Goal: Task Accomplishment & Management: Manage account settings

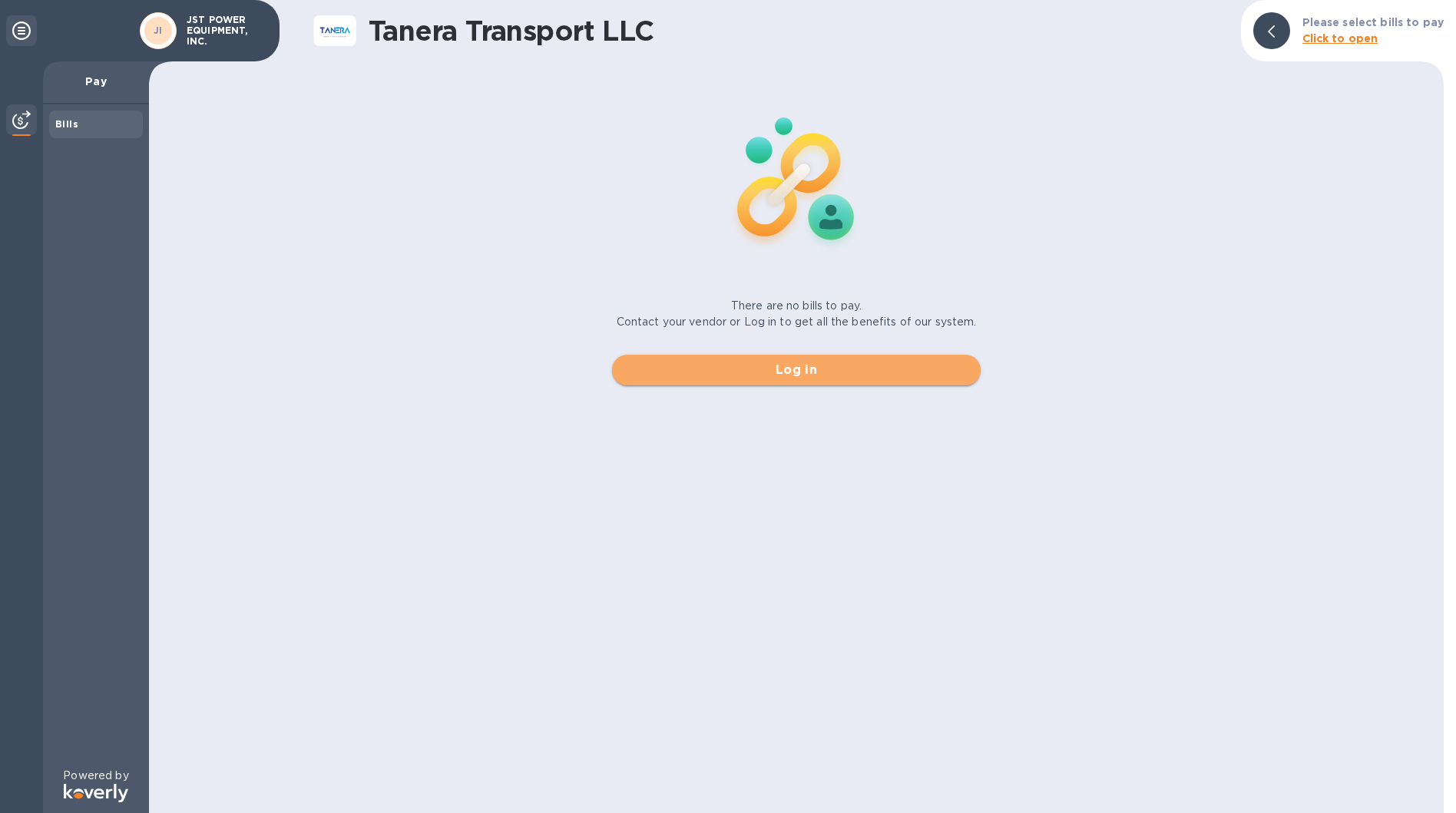
click at [796, 363] on span "Log in" at bounding box center [796, 370] width 344 height 18
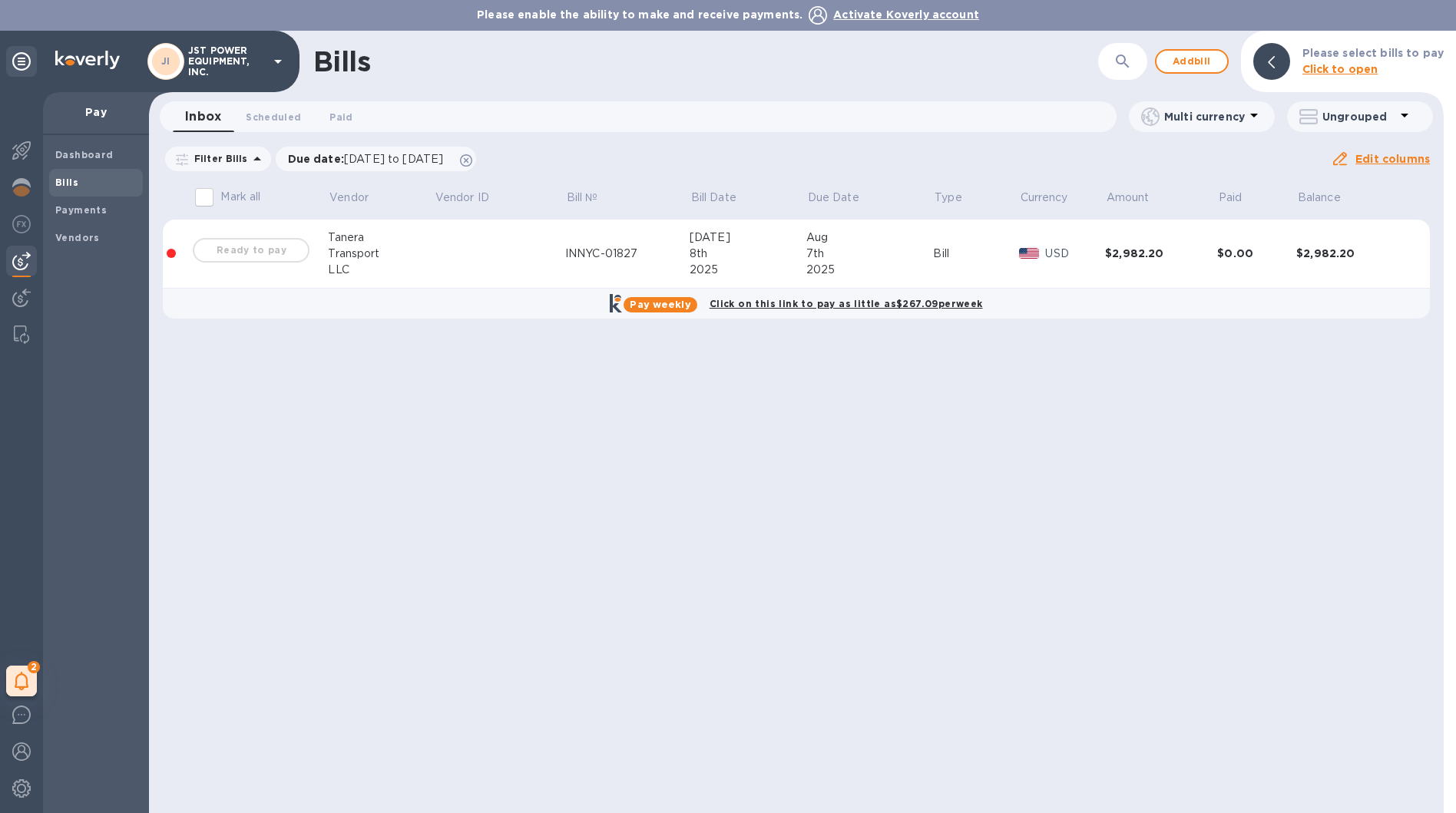
click at [234, 248] on div "Ready to pay" at bounding box center [251, 251] width 123 height 31
click at [210, 196] on input "Mark all" at bounding box center [204, 197] width 32 height 32
click at [204, 202] on input "Mark all" at bounding box center [204, 197] width 32 height 32
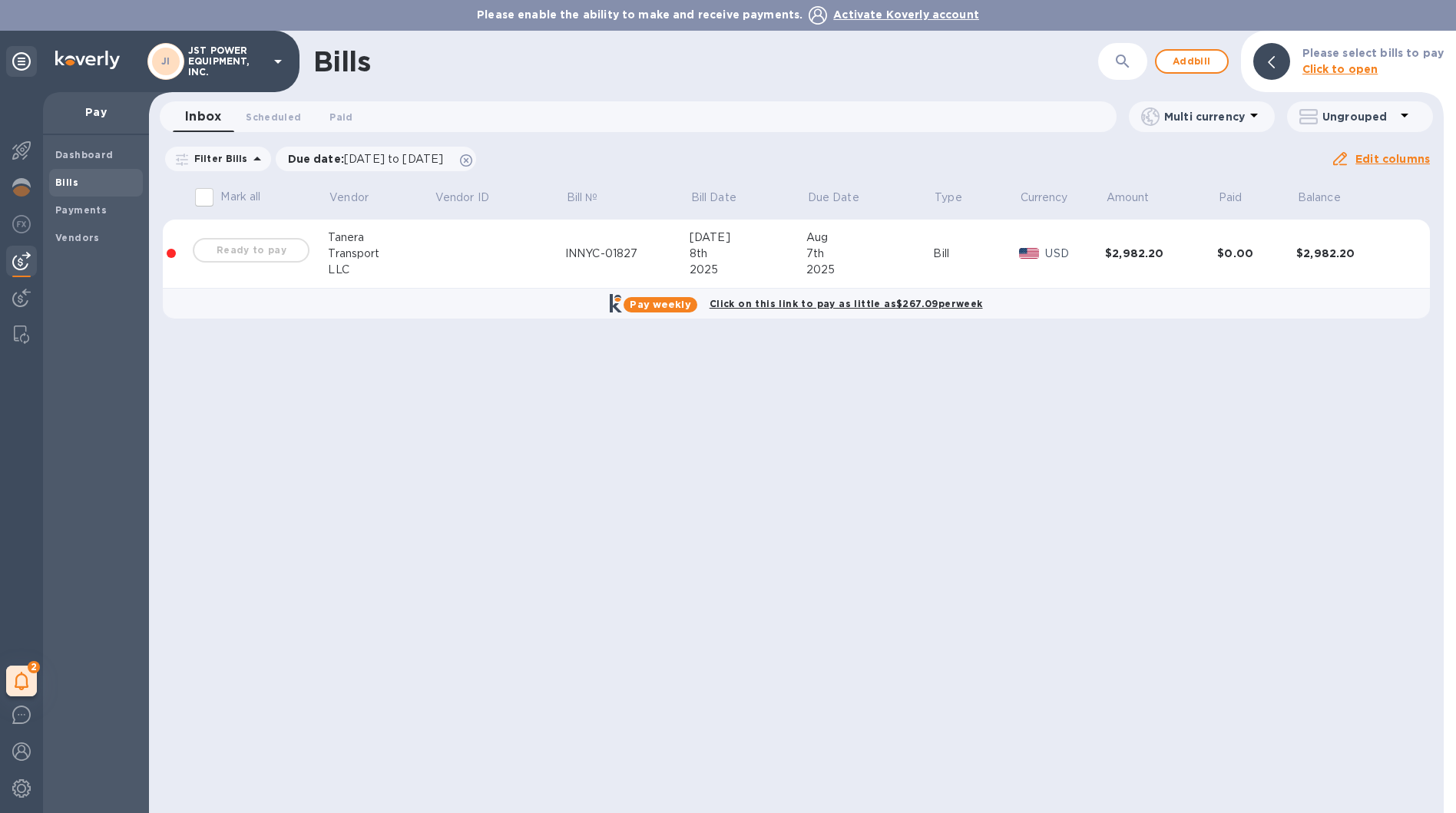
click at [204, 202] on input "Mark all" at bounding box center [204, 197] width 32 height 32
checkbox input "false"
click at [251, 251] on div "Ready to pay" at bounding box center [251, 251] width 123 height 31
click at [15, 693] on div "2" at bounding box center [22, 681] width 31 height 31
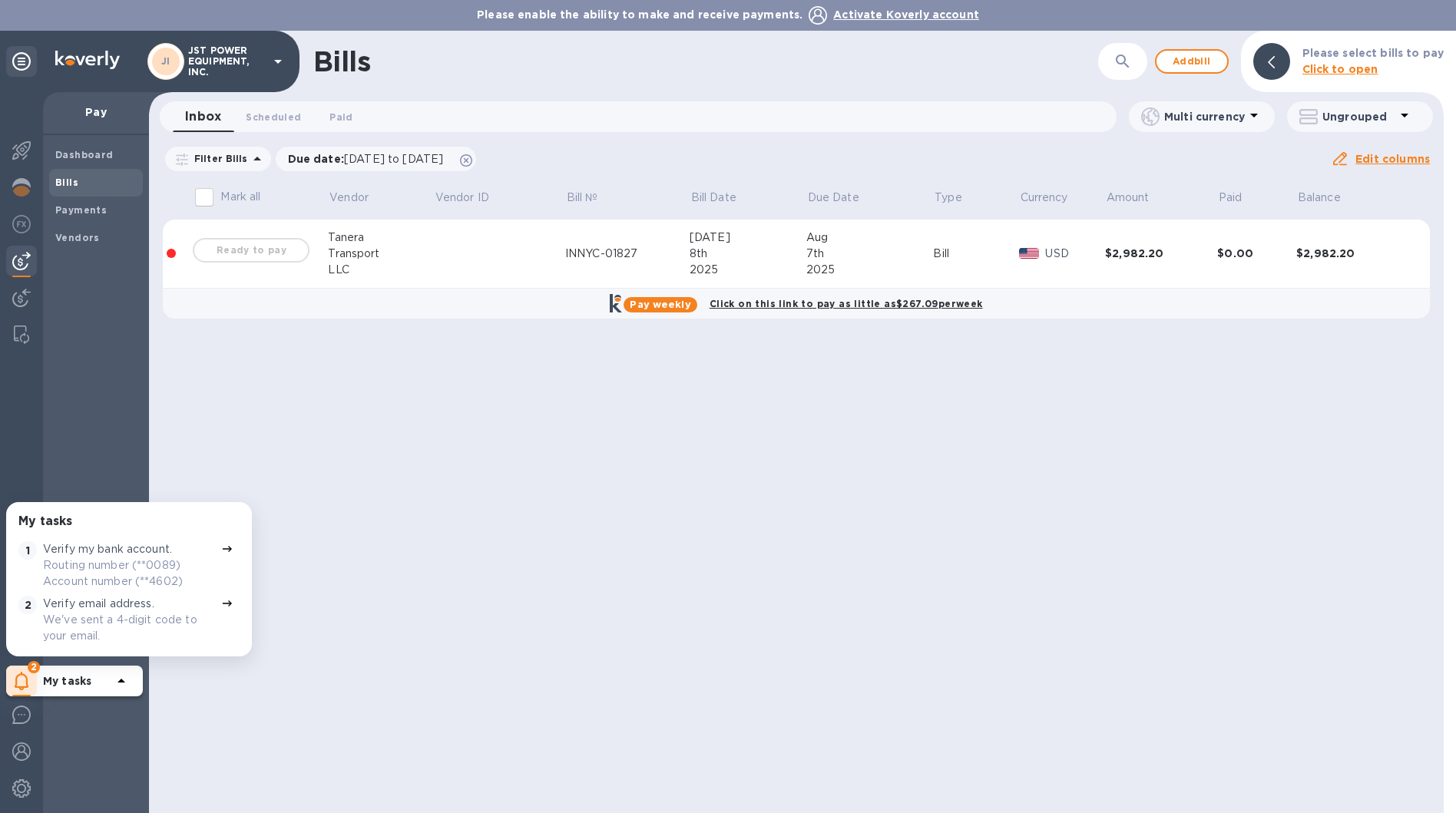
scroll to position [3, 0]
click at [226, 710] on div "Bills ​ Add bill Please select bills to pay Click to open Inbox 0 Scheduled 0 P…" at bounding box center [796, 422] width 1295 height 782
click at [193, 713] on div "Bills ​ Add bill Please select bills to pay Click to open Inbox 0 Scheduled 0 P…" at bounding box center [796, 422] width 1295 height 782
click at [109, 671] on div "My tasks" at bounding box center [87, 681] width 88 height 25
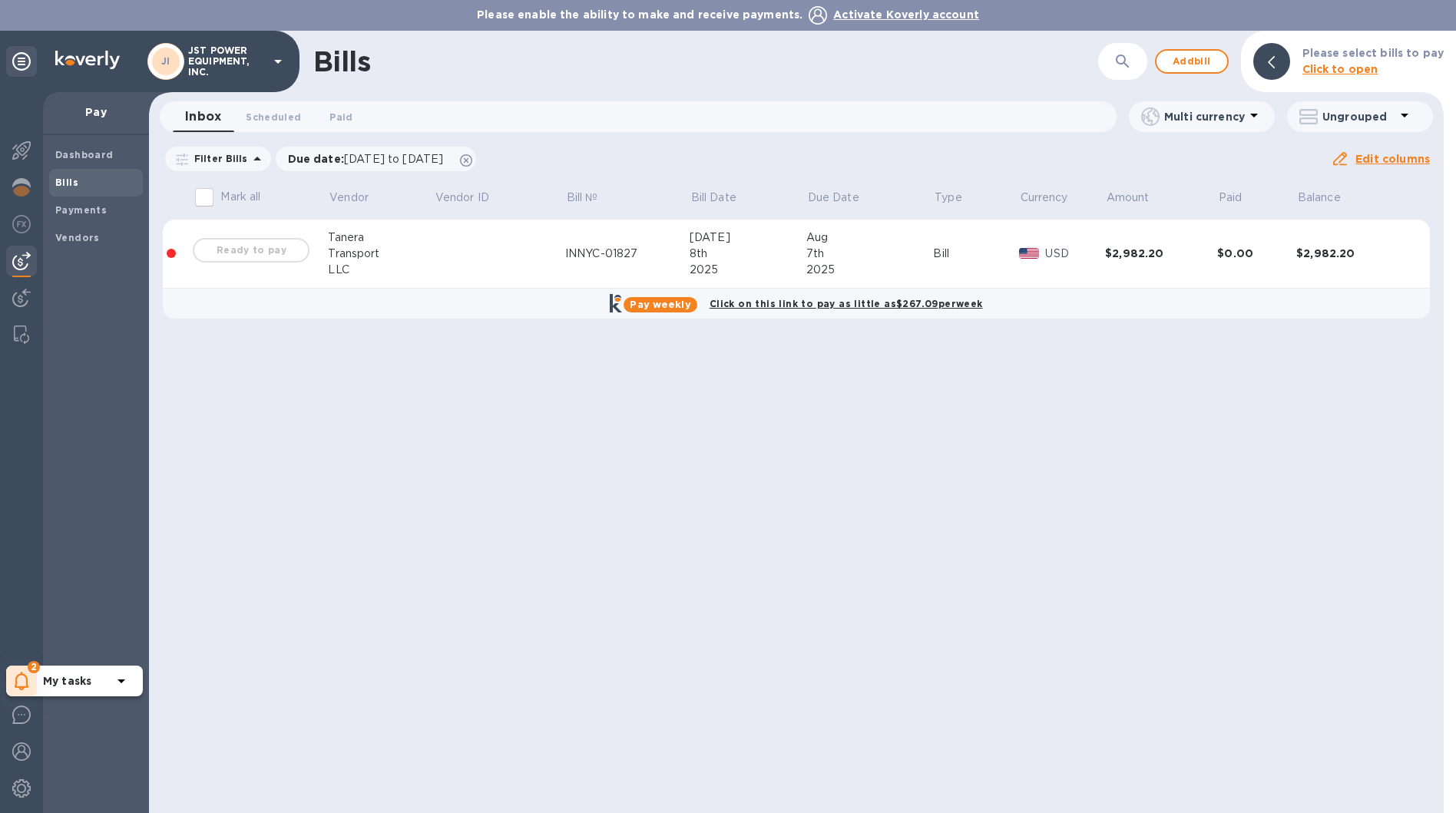
click at [128, 682] on icon at bounding box center [121, 681] width 18 height 18
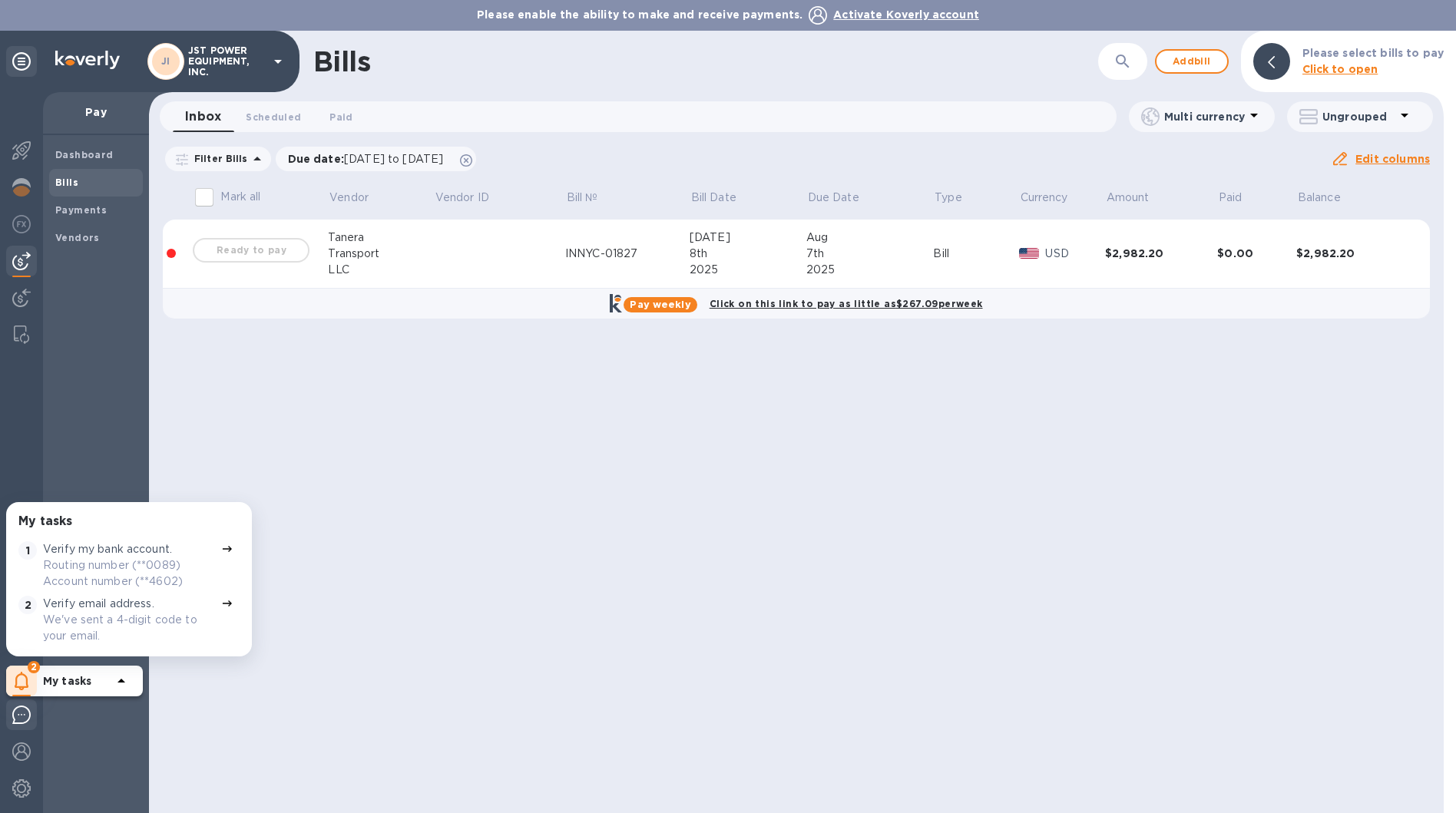
click at [18, 723] on img at bounding box center [22, 715] width 18 height 18
click at [504, 579] on div "Bills ​ Add bill Please select bills to pay Click to open Inbox 0 Scheduled 0 P…" at bounding box center [796, 422] width 1295 height 782
click at [17, 295] on img at bounding box center [22, 298] width 18 height 18
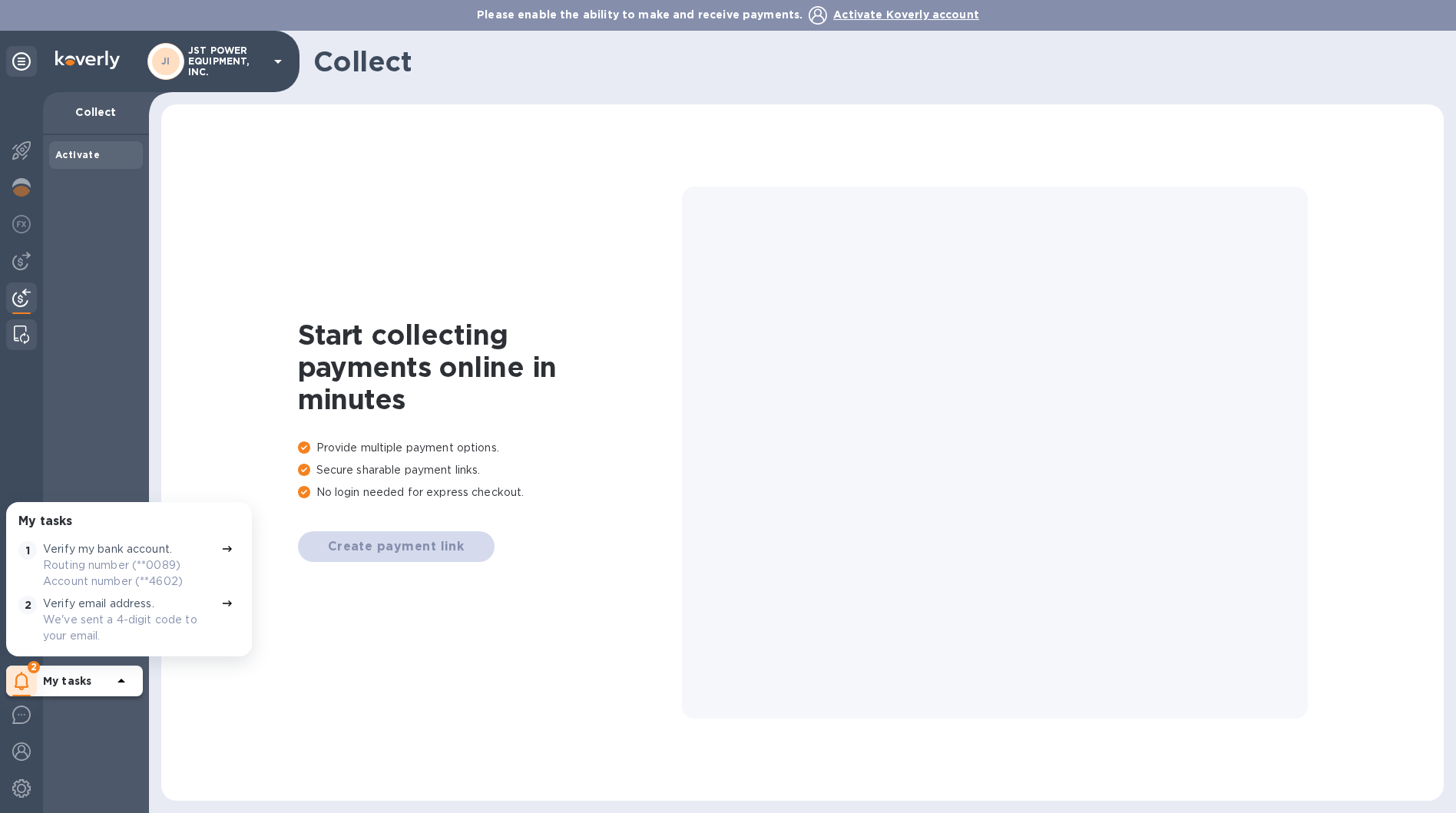
click at [22, 324] on div at bounding box center [22, 334] width 28 height 31
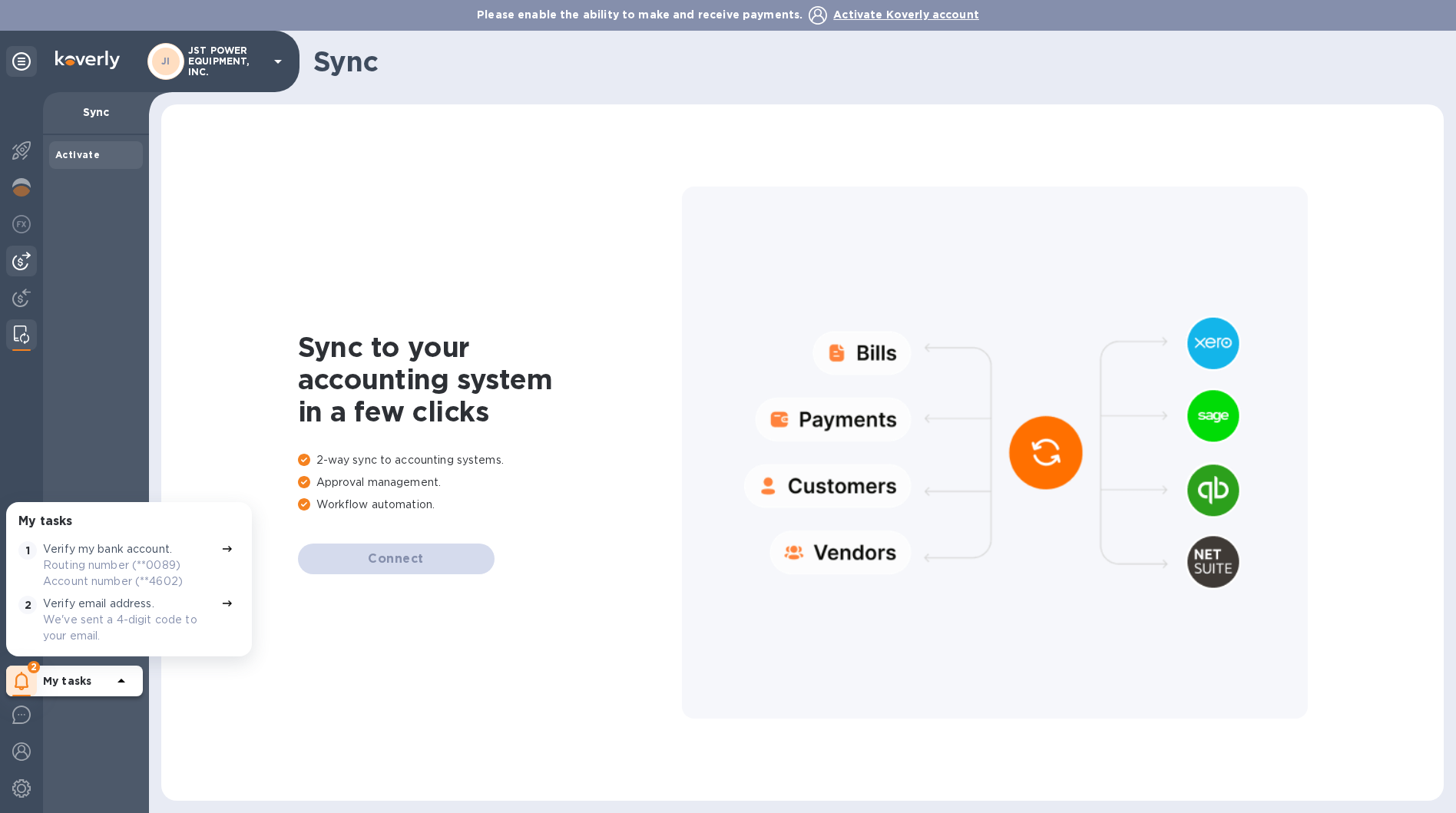
click at [23, 267] on img at bounding box center [22, 261] width 18 height 18
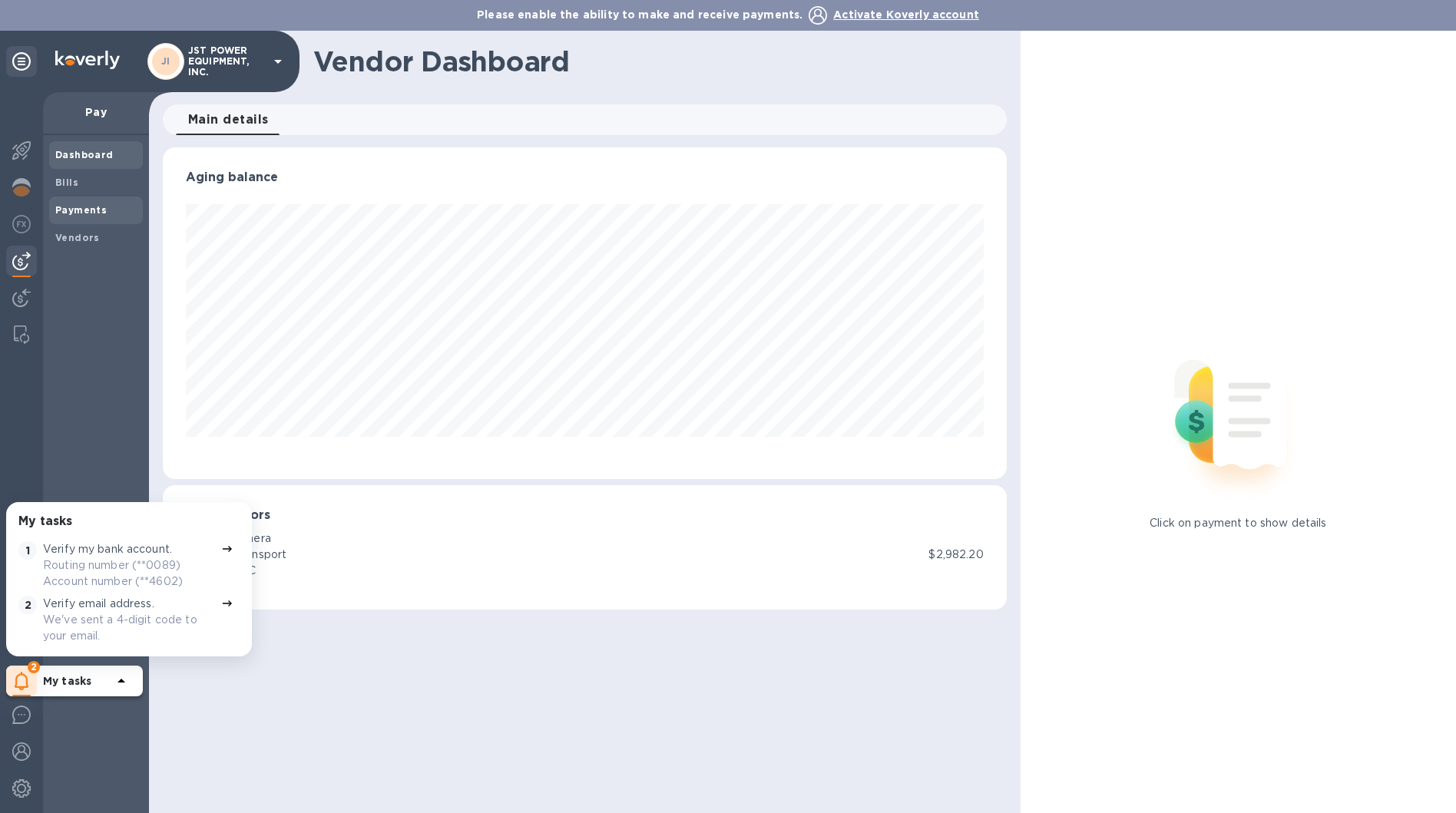
scroll to position [331, 843]
click at [15, 679] on icon at bounding box center [22, 681] width 14 height 18
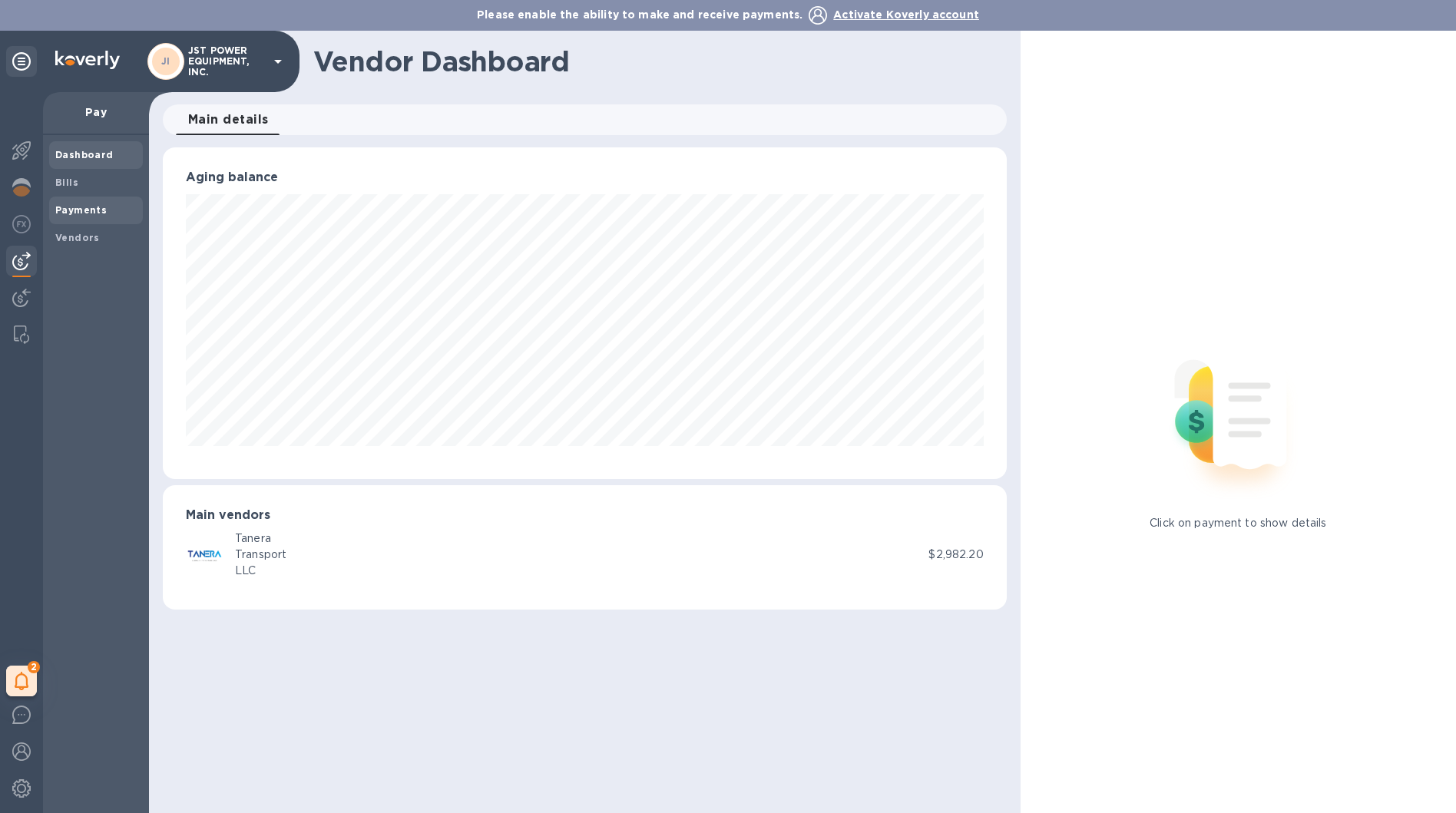
click at [89, 206] on b "Payments" at bounding box center [81, 210] width 52 height 12
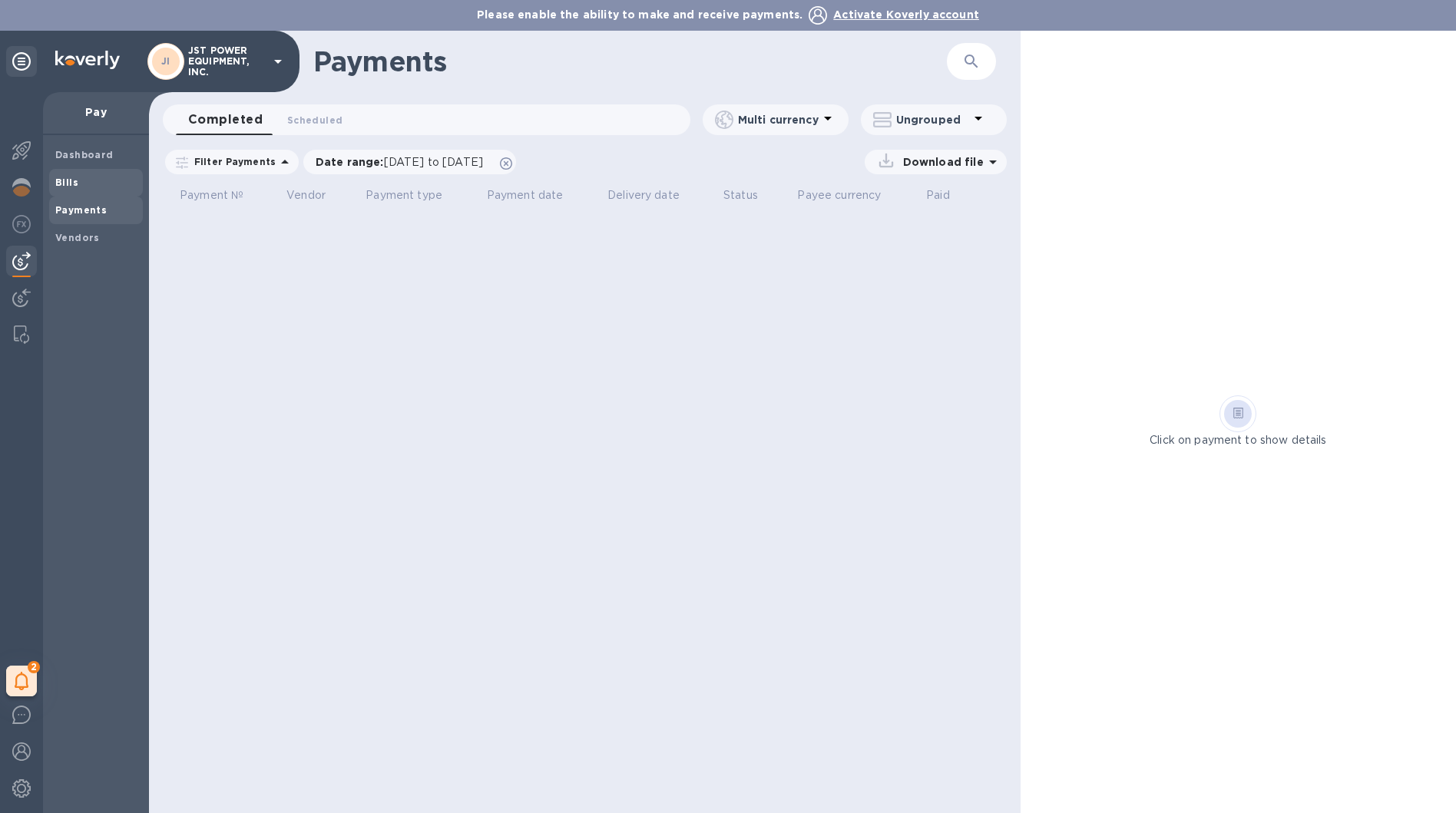
click at [101, 184] on span "Bills" at bounding box center [96, 183] width 81 height 15
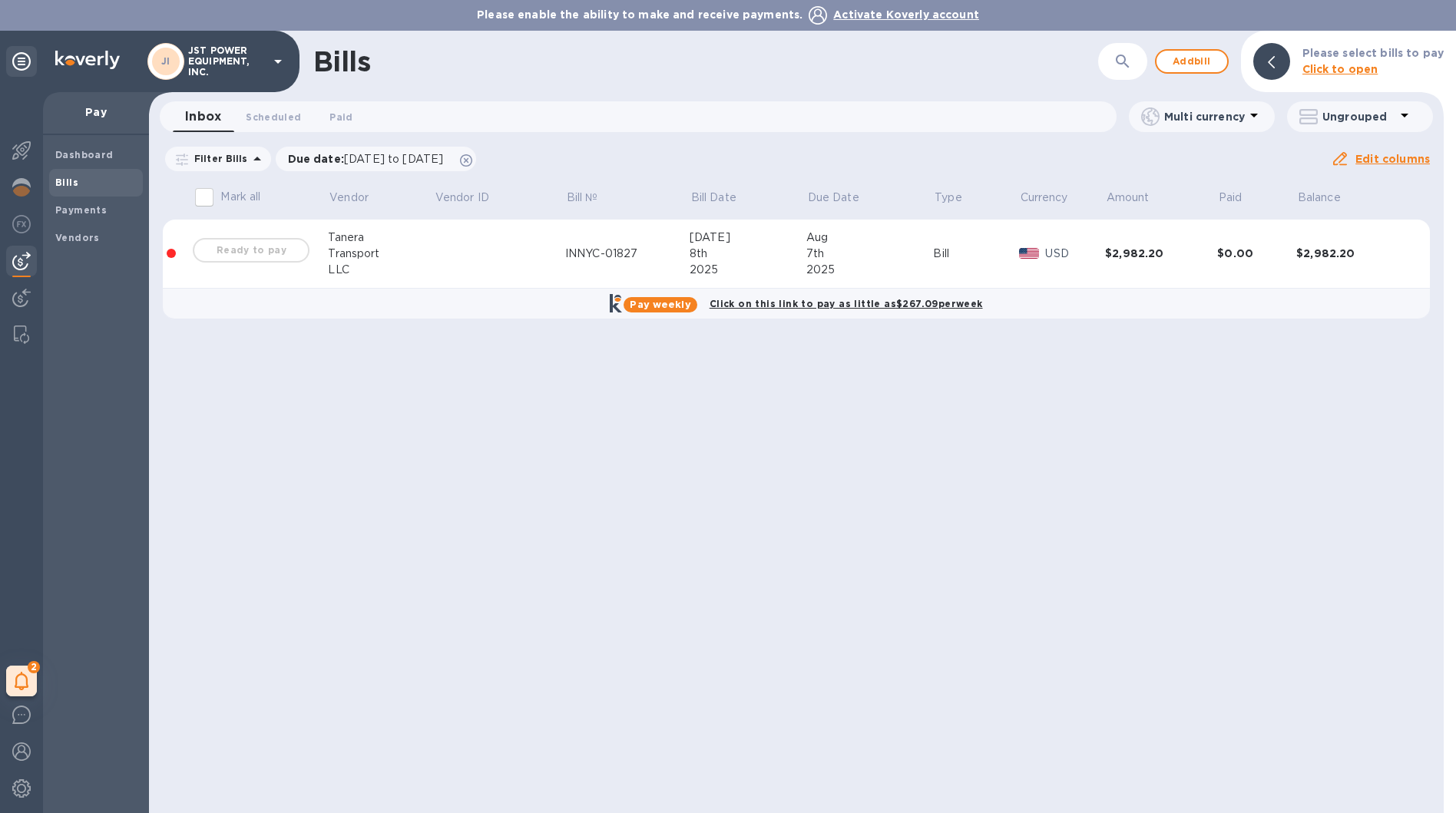
click at [707, 257] on div "8th" at bounding box center [748, 254] width 117 height 16
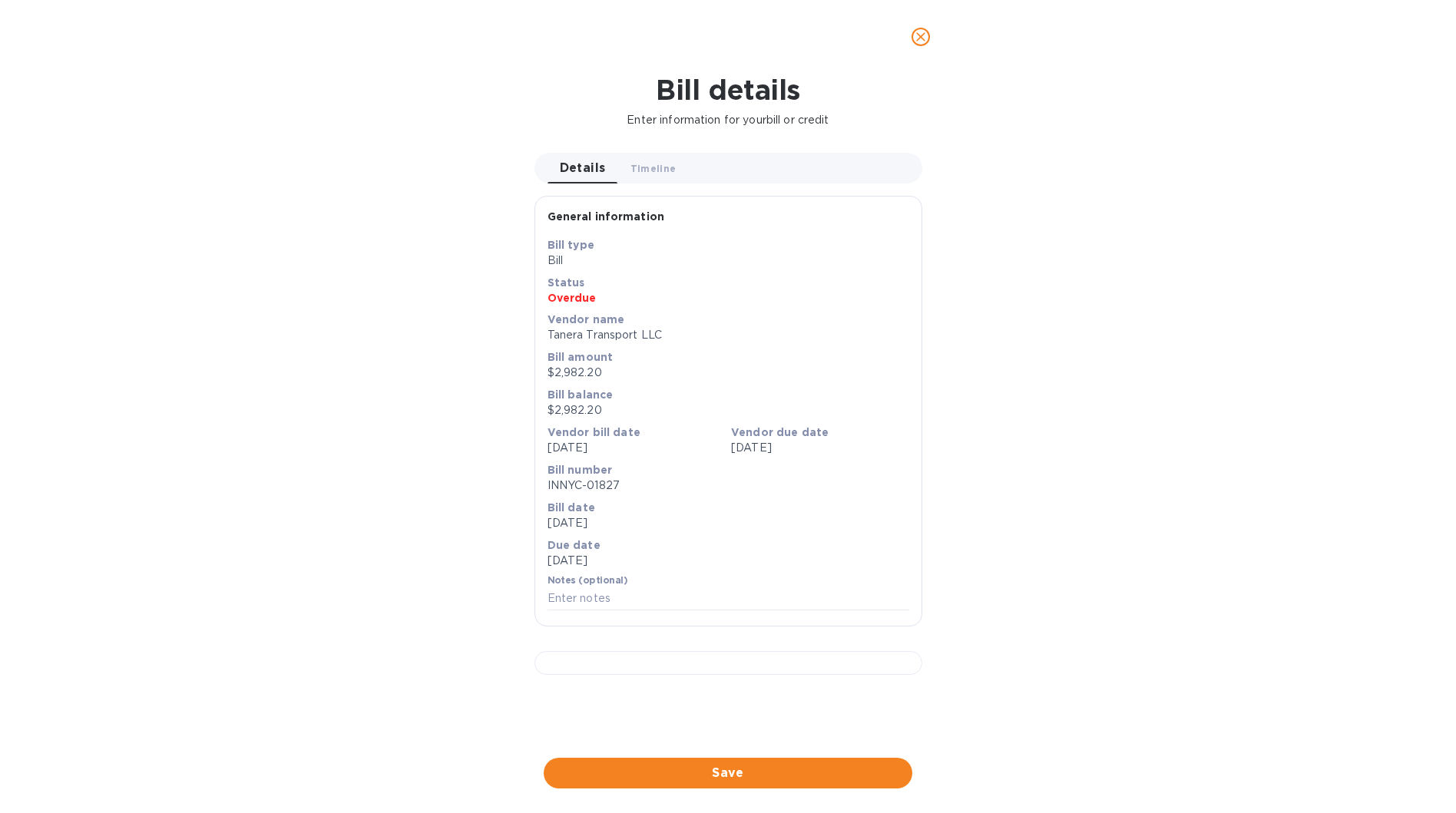
scroll to position [277, 0]
click at [690, 771] on span "Save" at bounding box center [727, 773] width 344 height 18
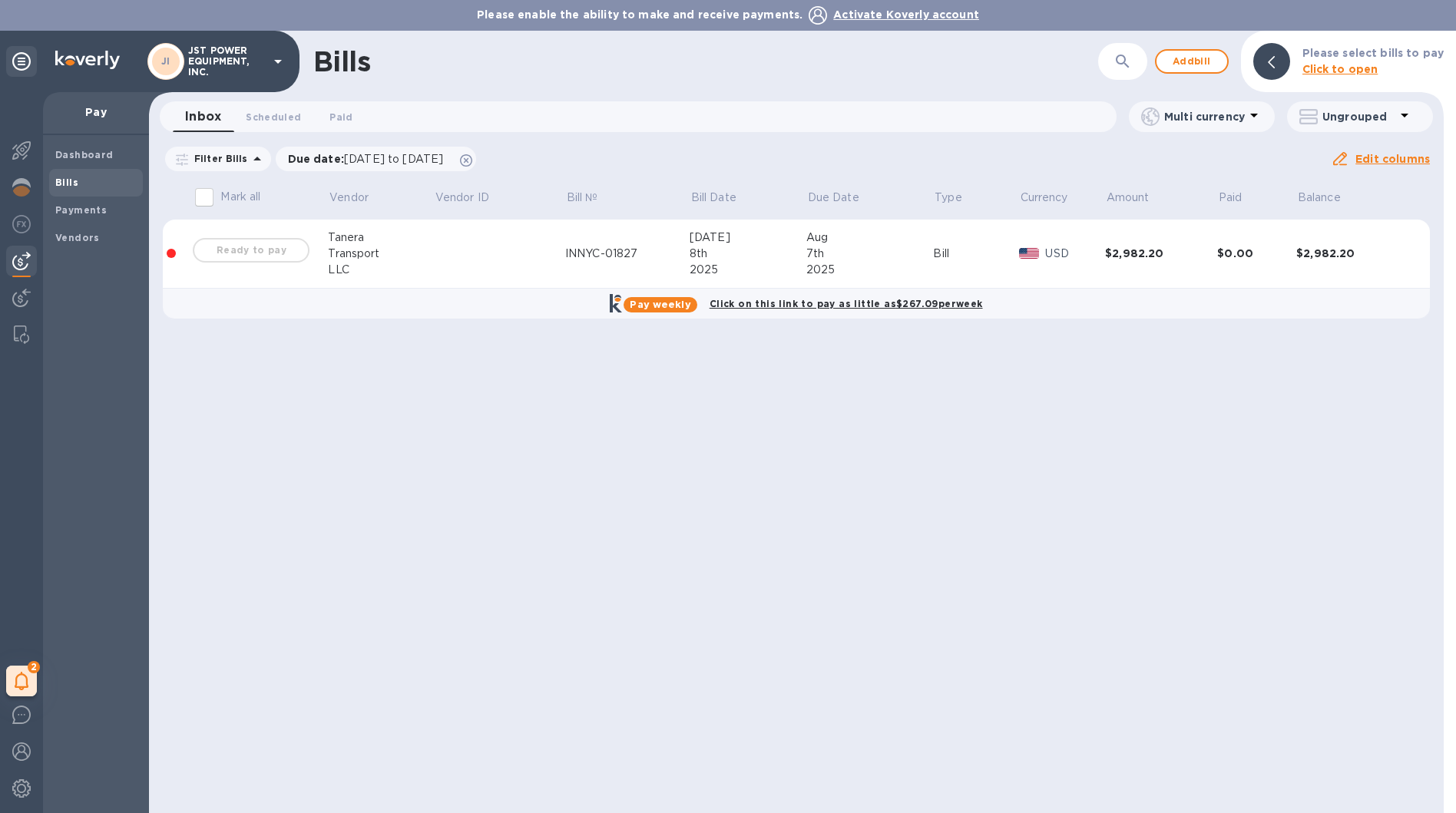
click at [348, 267] on div "LLC" at bounding box center [381, 270] width 106 height 16
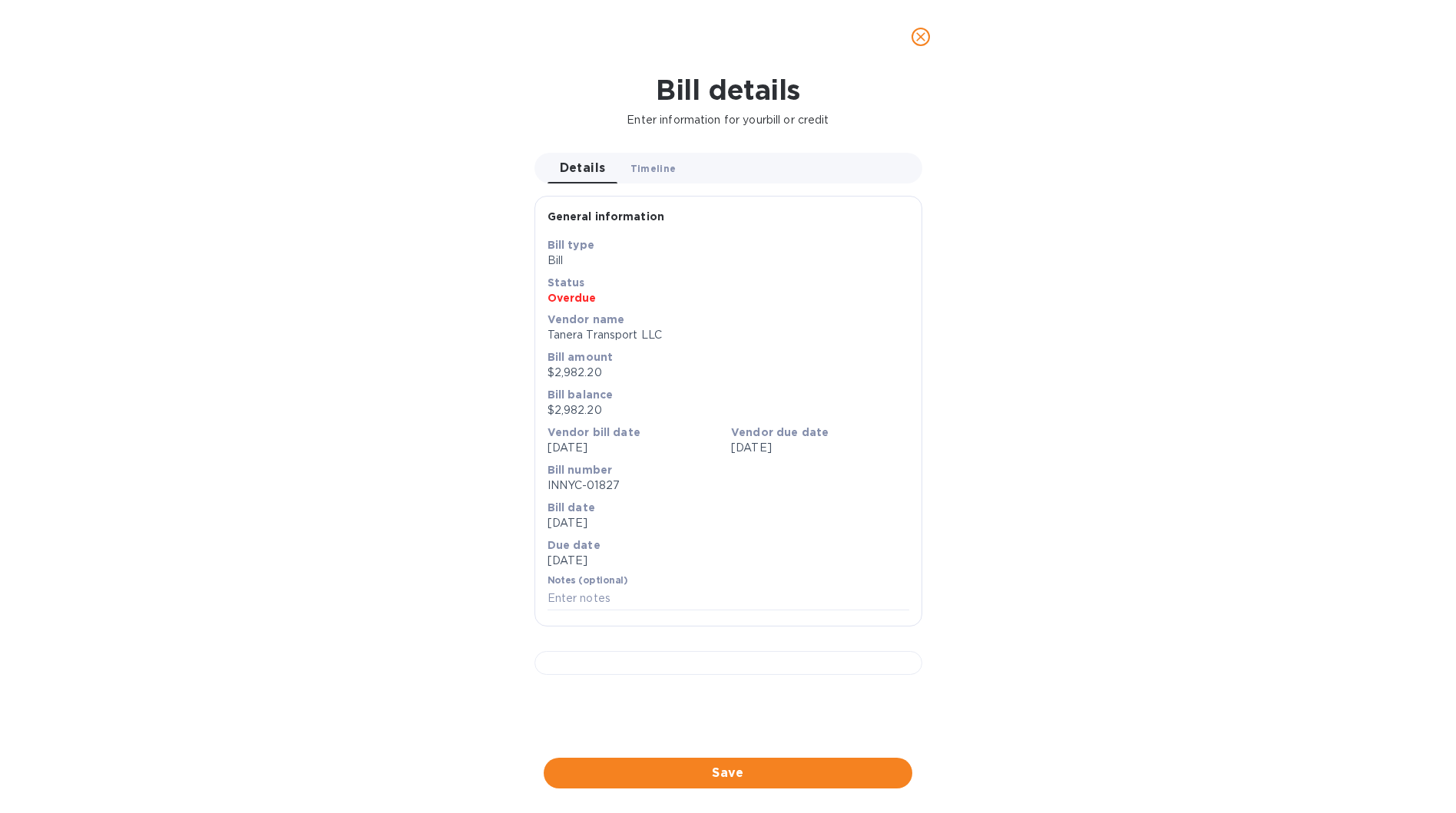
click at [640, 169] on span "Timeline 0" at bounding box center [653, 168] width 46 height 16
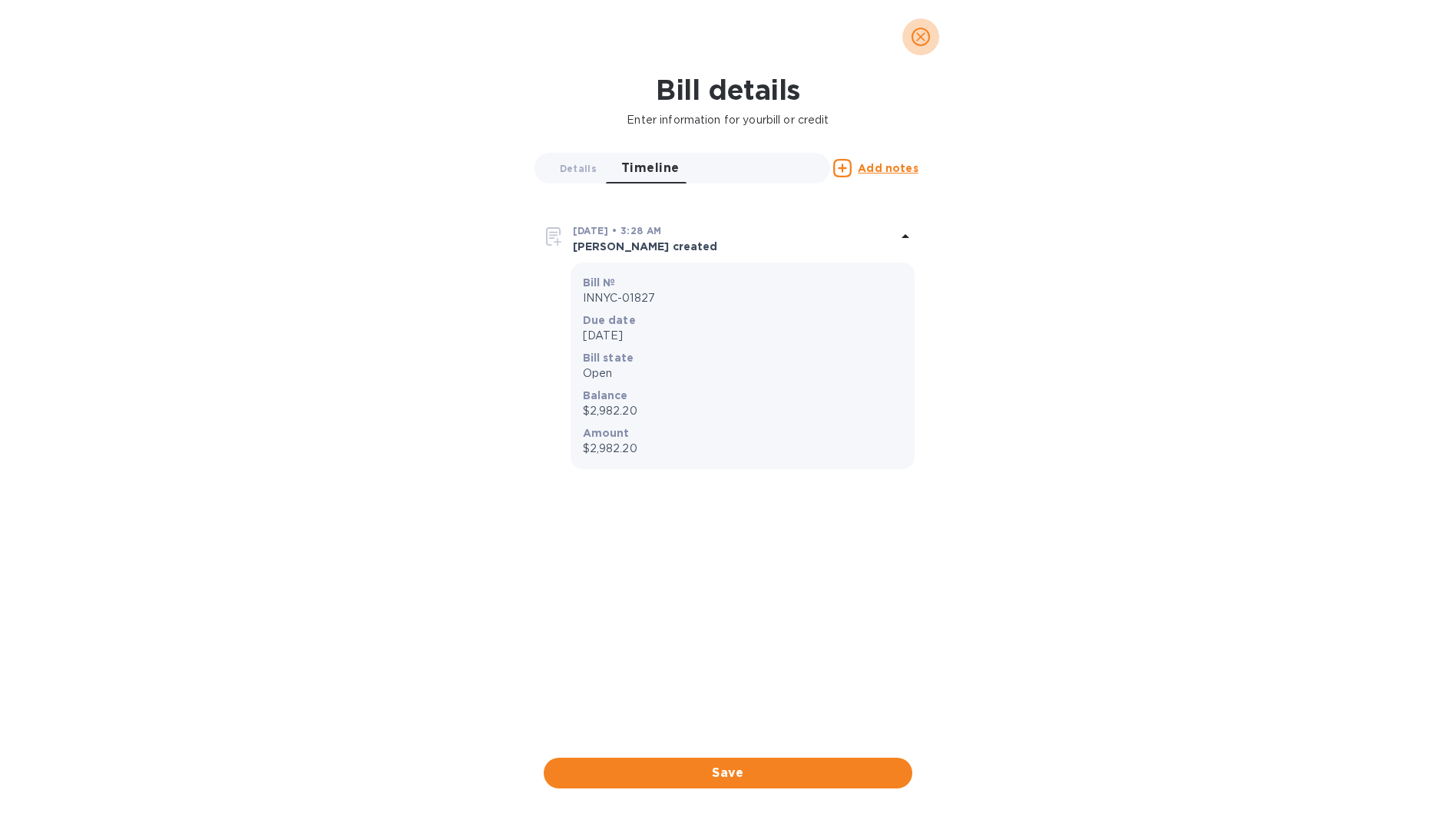
click at [928, 28] on span "close" at bounding box center [921, 37] width 18 height 18
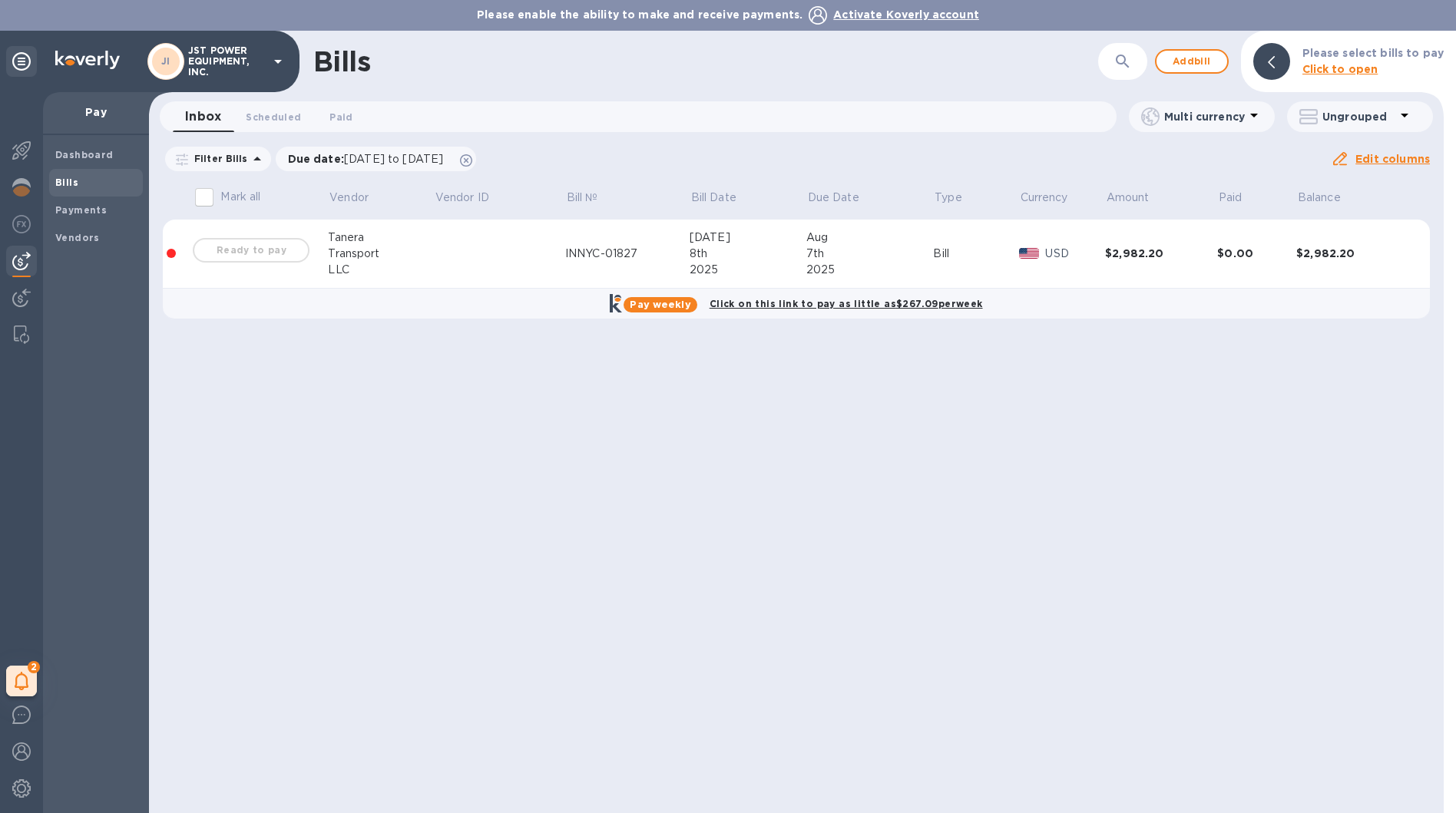
click at [1096, 239] on td "USD" at bounding box center [1062, 254] width 86 height 69
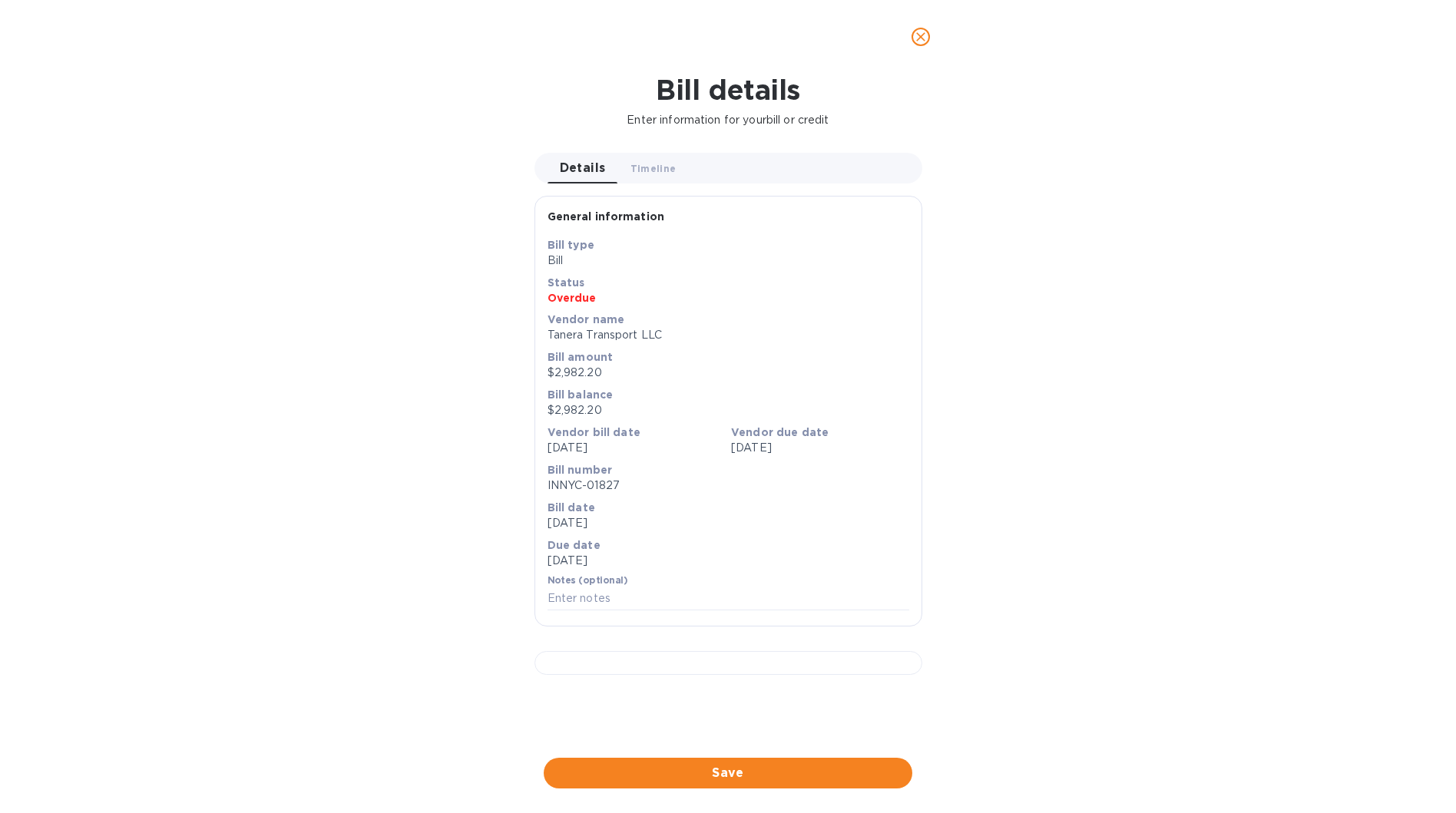
click at [931, 35] on button "close" at bounding box center [921, 37] width 37 height 37
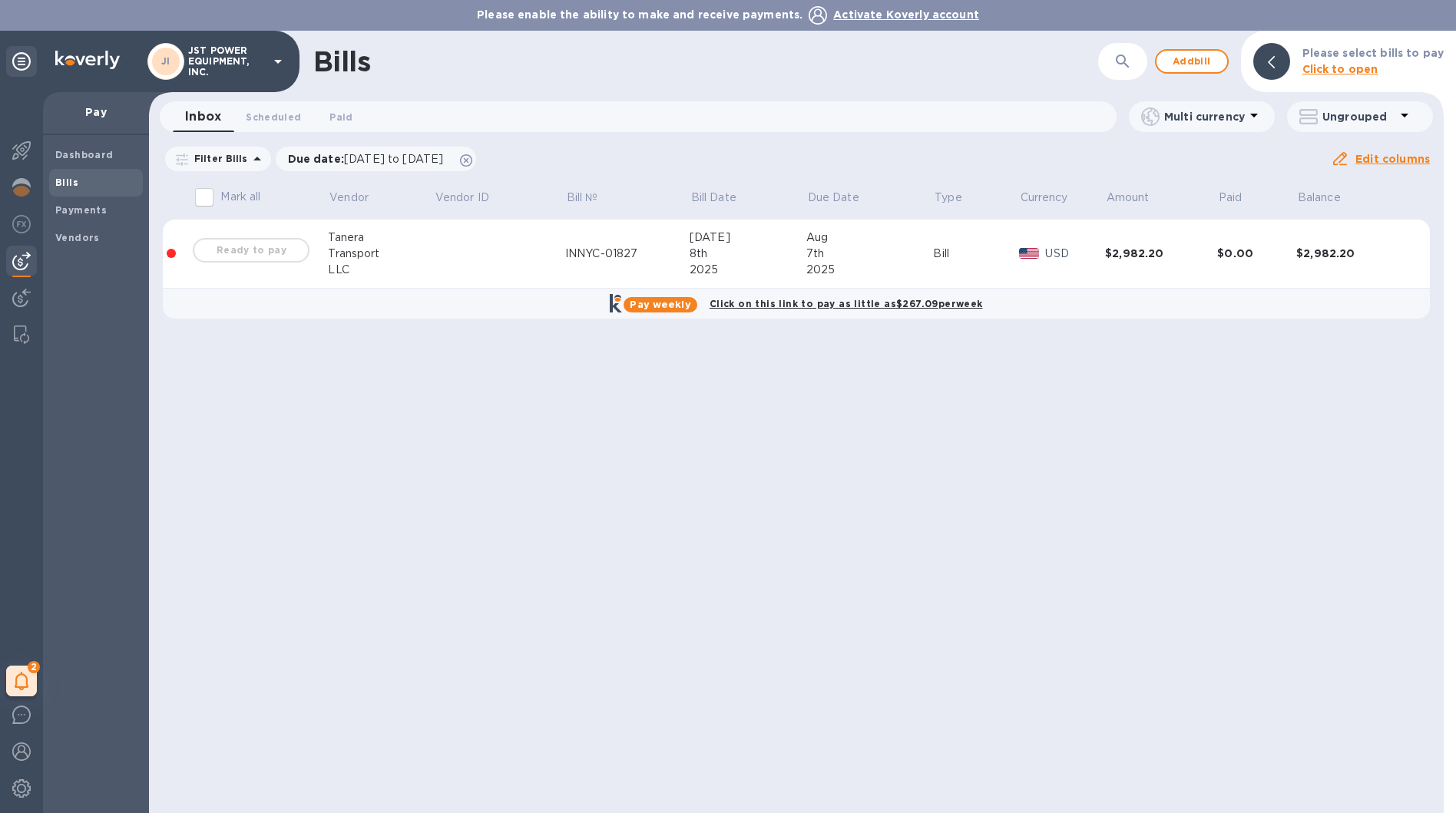
click at [244, 250] on div "Ready to pay" at bounding box center [251, 251] width 123 height 31
click at [210, 191] on input "Mark all" at bounding box center [204, 197] width 32 height 32
click at [212, 193] on input "Mark all" at bounding box center [204, 197] width 32 height 32
click at [209, 201] on input "Mark all" at bounding box center [204, 197] width 32 height 32
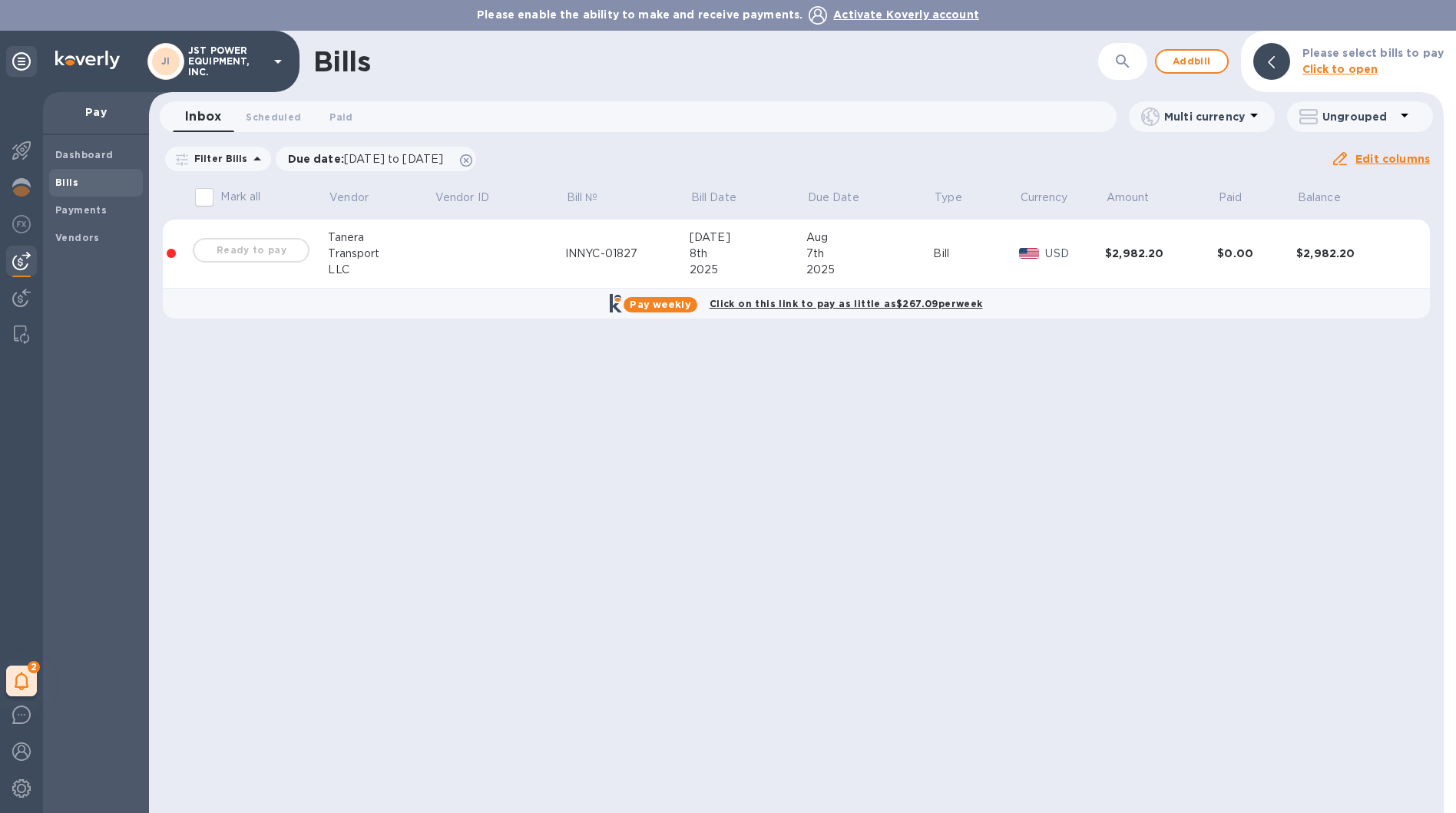
click at [209, 202] on input "Mark all" at bounding box center [204, 197] width 32 height 32
checkbox input "false"
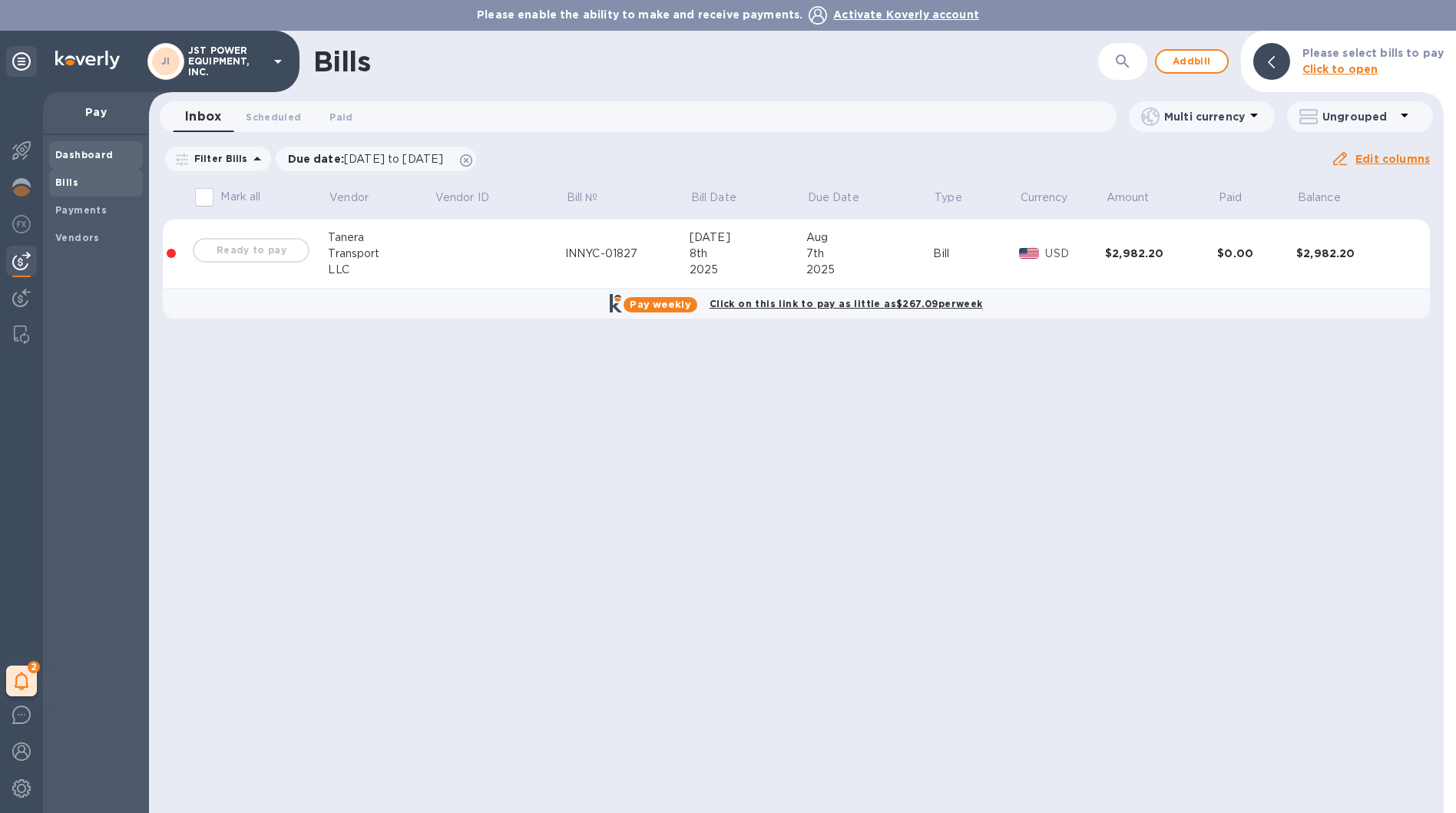
click at [106, 153] on b "Dashboard" at bounding box center [85, 154] width 58 height 12
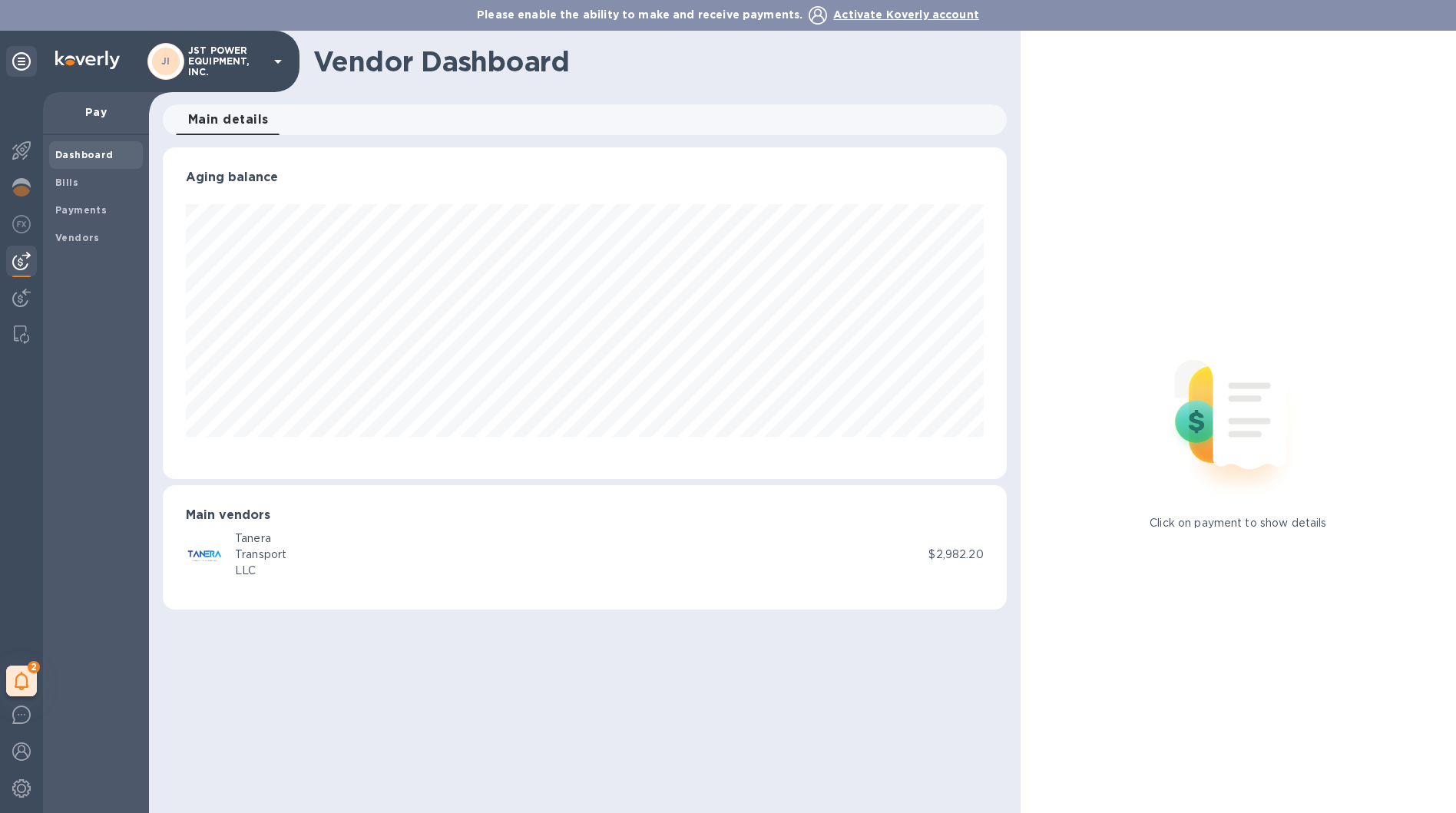
scroll to position [331, 843]
click at [75, 99] on div "Pay" at bounding box center [96, 114] width 106 height 43
click at [82, 105] on p "Pay" at bounding box center [96, 112] width 81 height 15
click at [95, 107] on p "Pay" at bounding box center [96, 112] width 81 height 15
click at [26, 68] on icon at bounding box center [22, 61] width 18 height 18
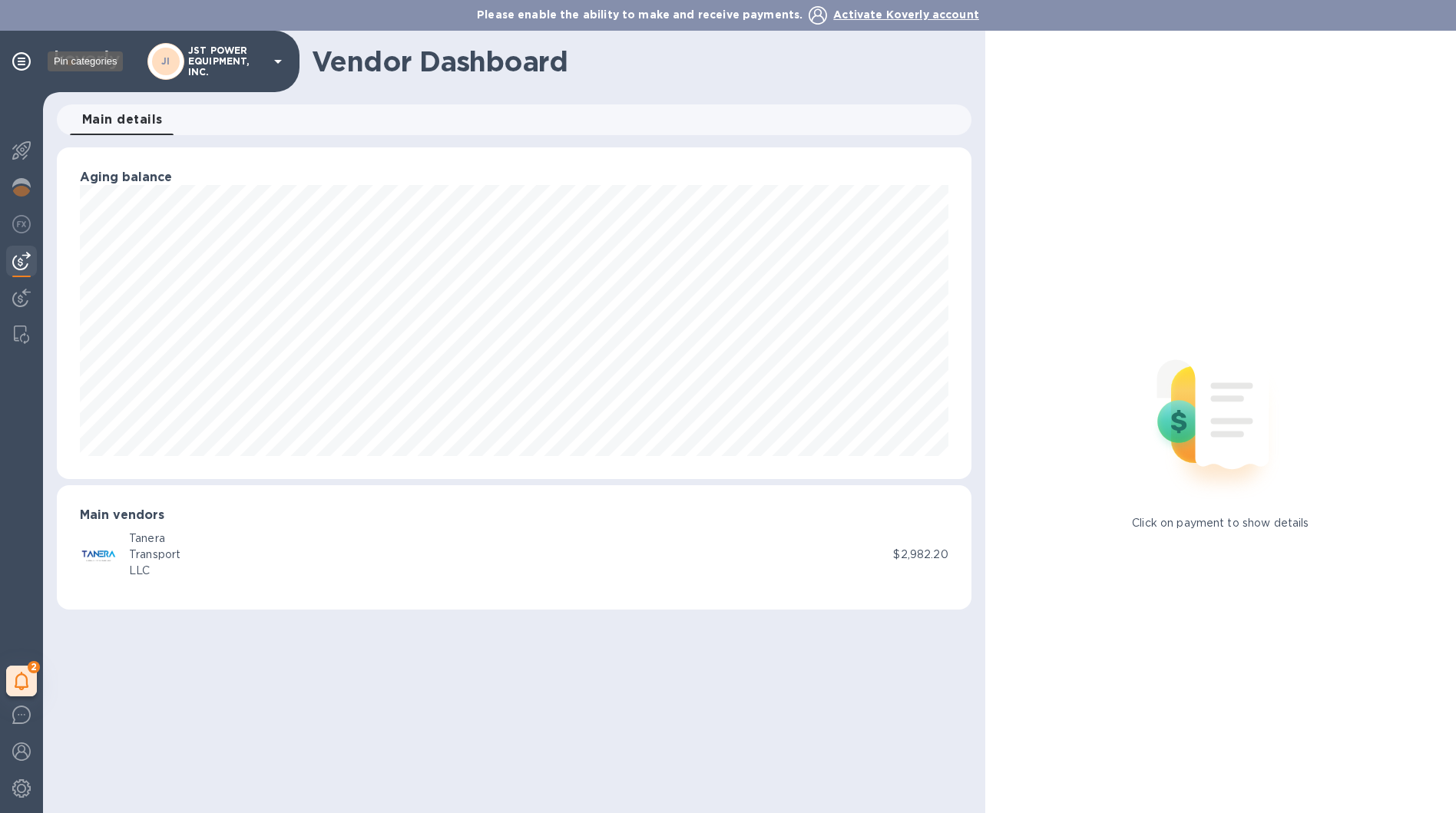
scroll to position [331, 914]
click at [148, 550] on div "Transport" at bounding box center [155, 554] width 52 height 16
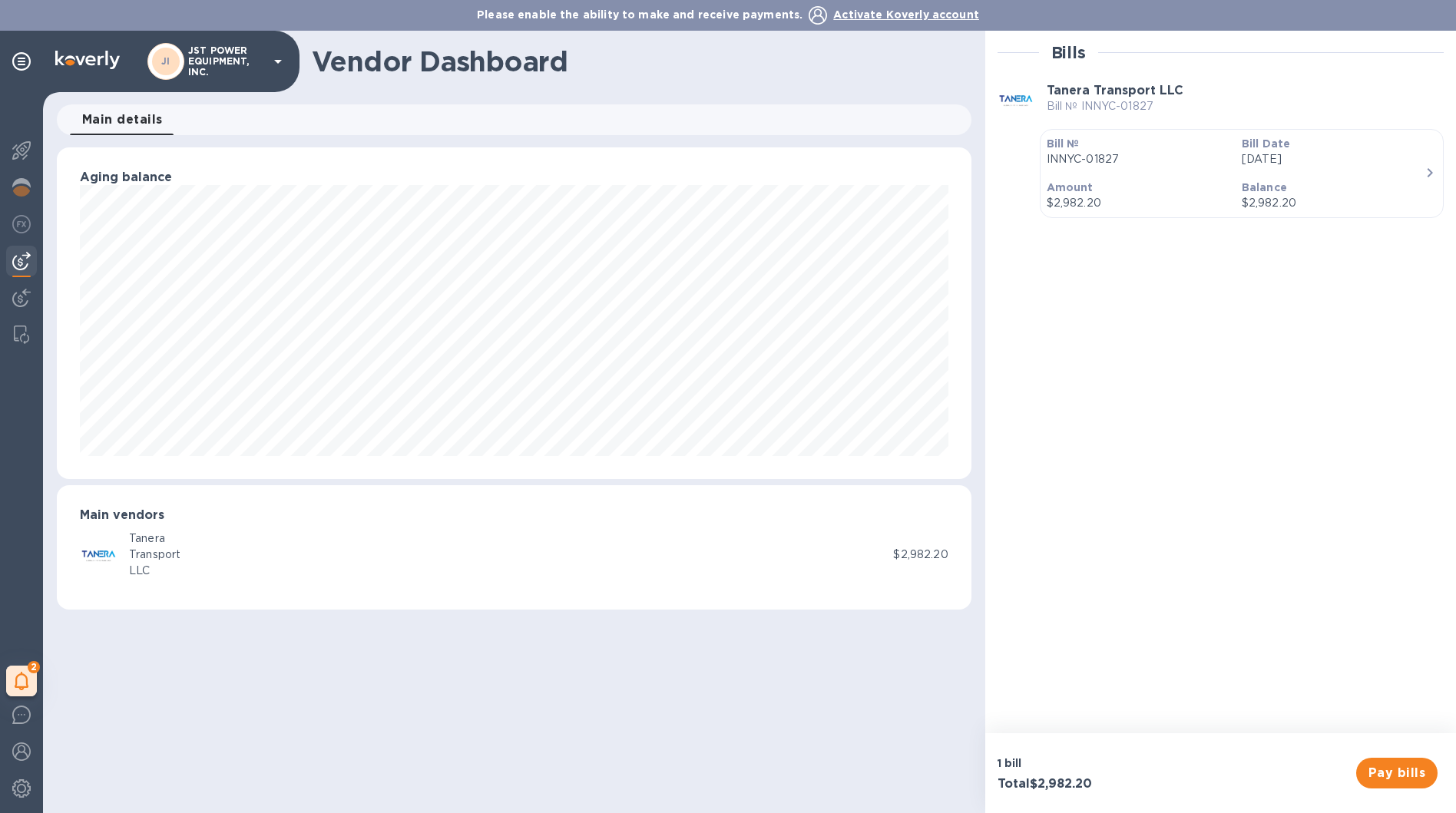
click at [1345, 172] on div "Bill Date [DATE]" at bounding box center [1333, 151] width 195 height 44
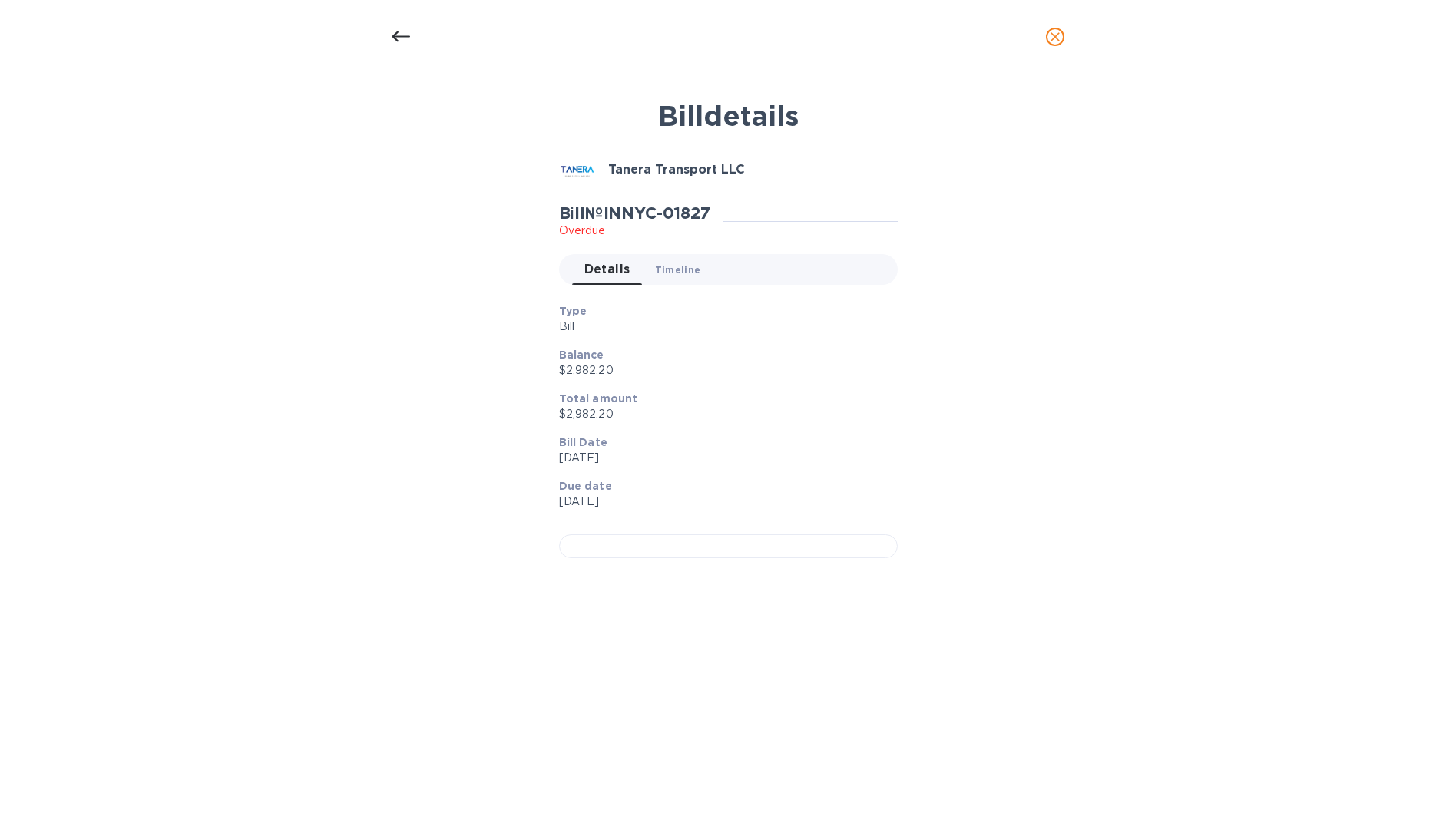
click at [650, 265] on button "Timeline 0" at bounding box center [678, 270] width 71 height 31
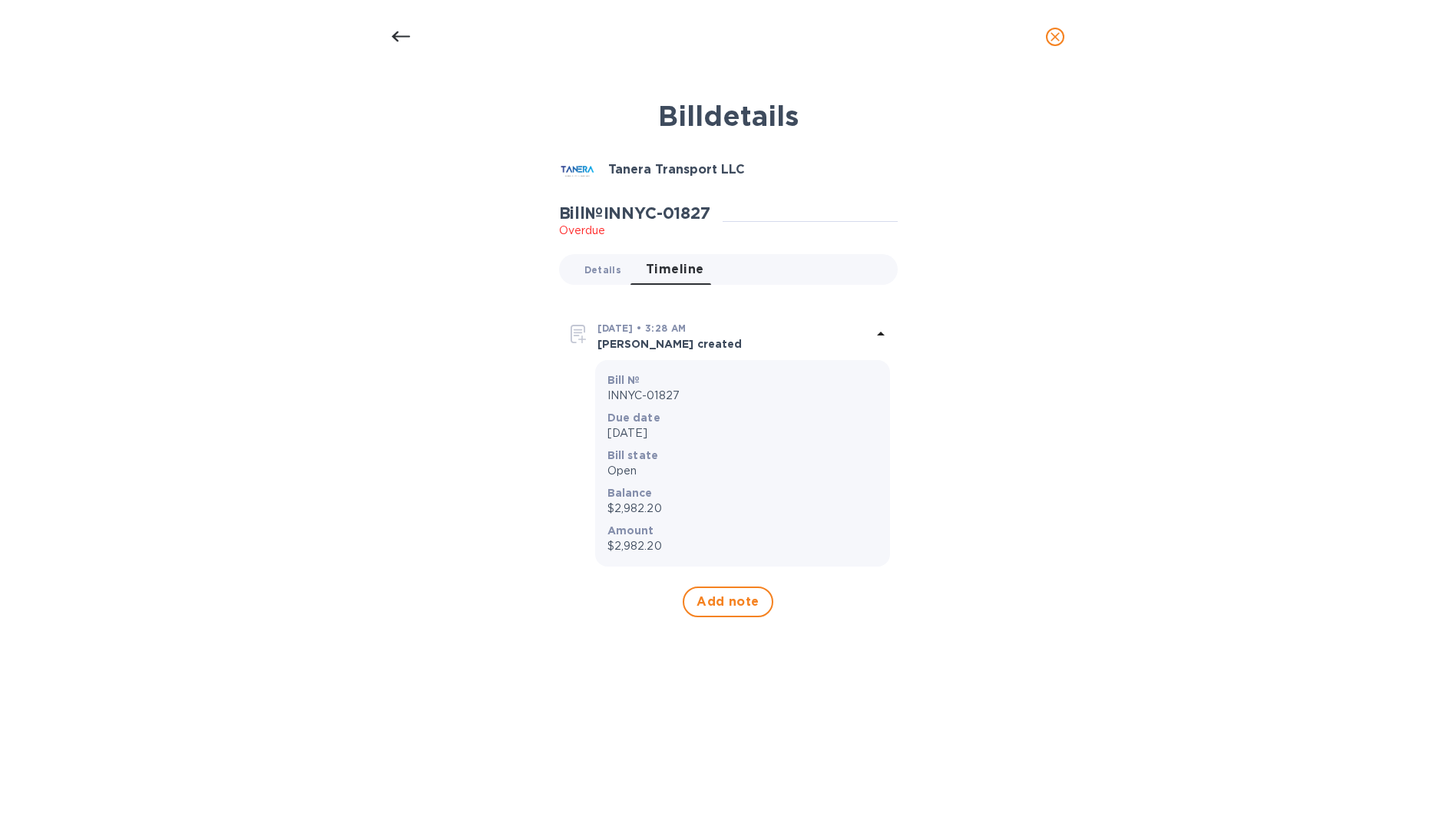
click at [610, 277] on span "Details 0" at bounding box center [603, 270] width 37 height 16
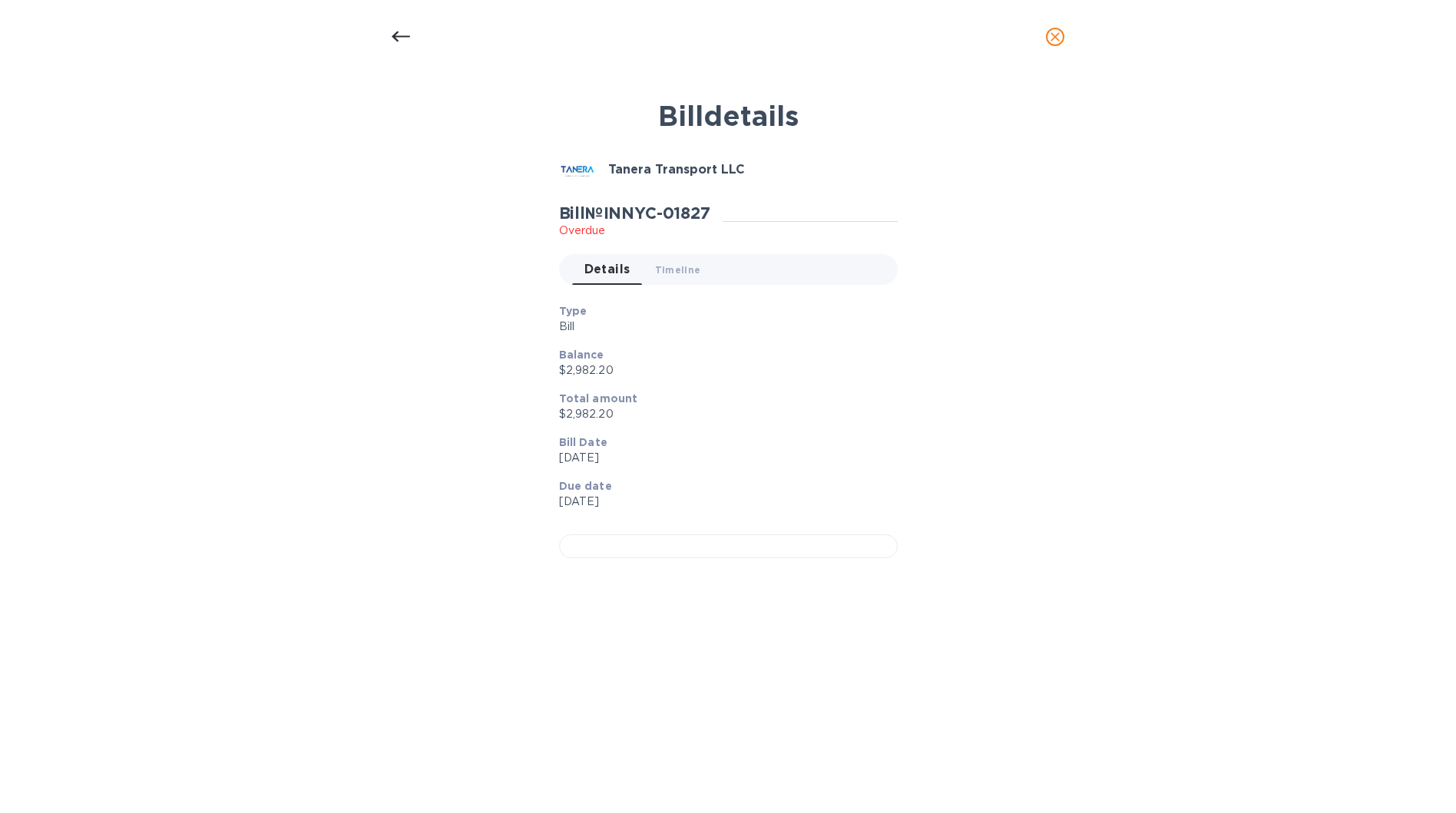
scroll to position [201, 0]
click at [630, 534] on div at bounding box center [728, 546] width 338 height 24
click at [404, 38] on icon at bounding box center [401, 37] width 18 height 18
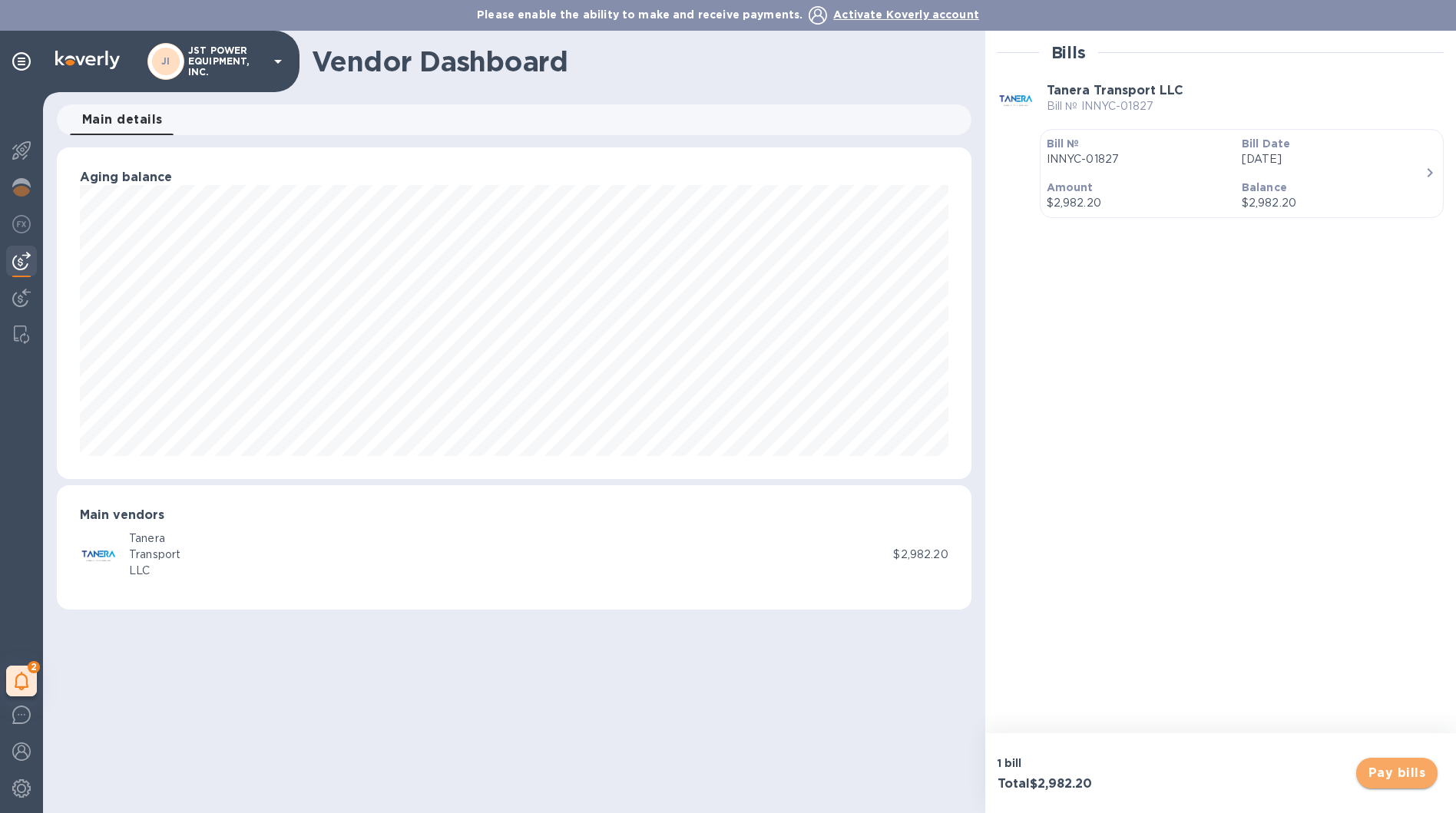
click at [1375, 771] on span "Pay bills" at bounding box center [1397, 773] width 57 height 18
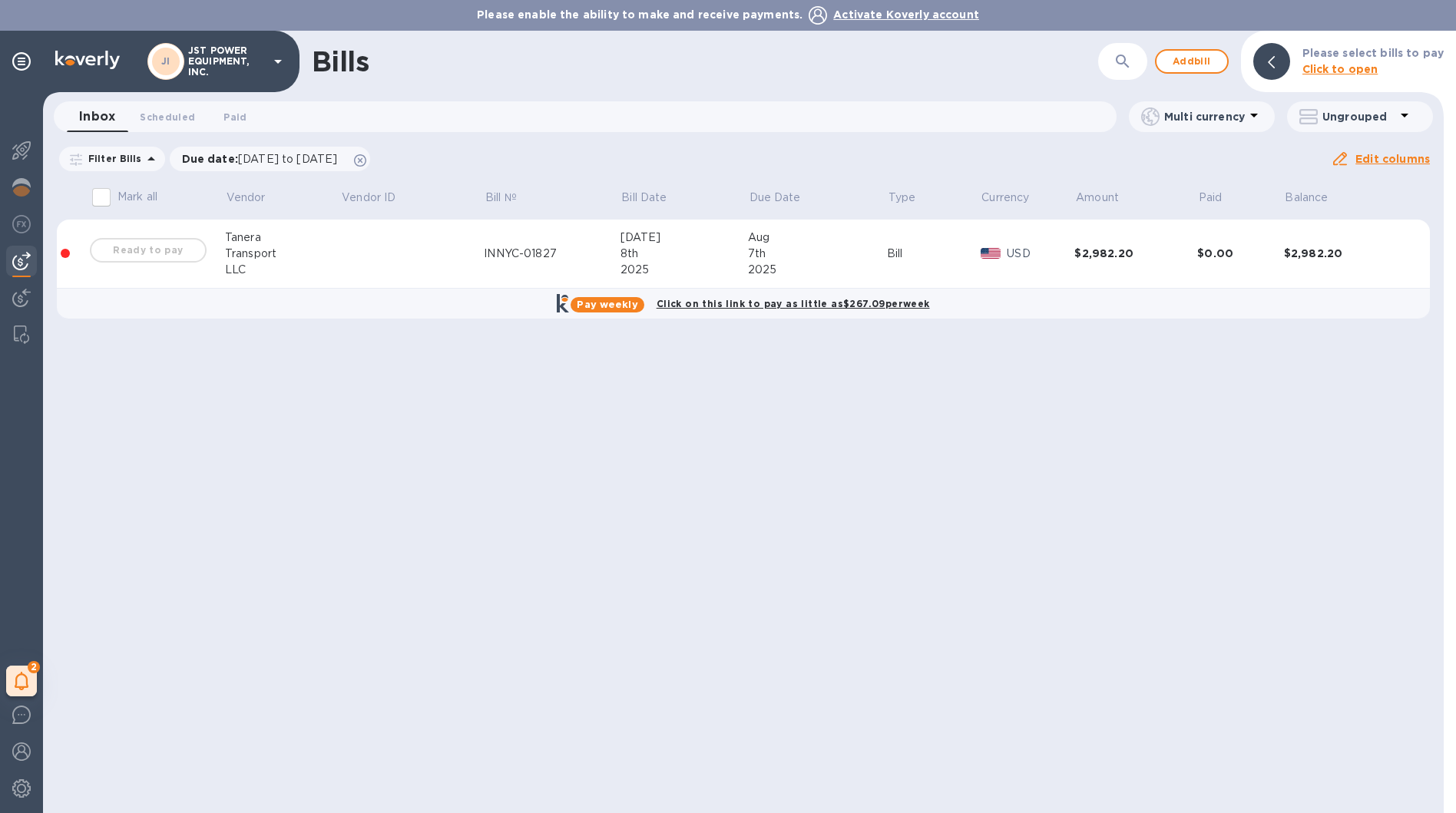
click at [1045, 260] on p "USD" at bounding box center [1040, 254] width 68 height 16
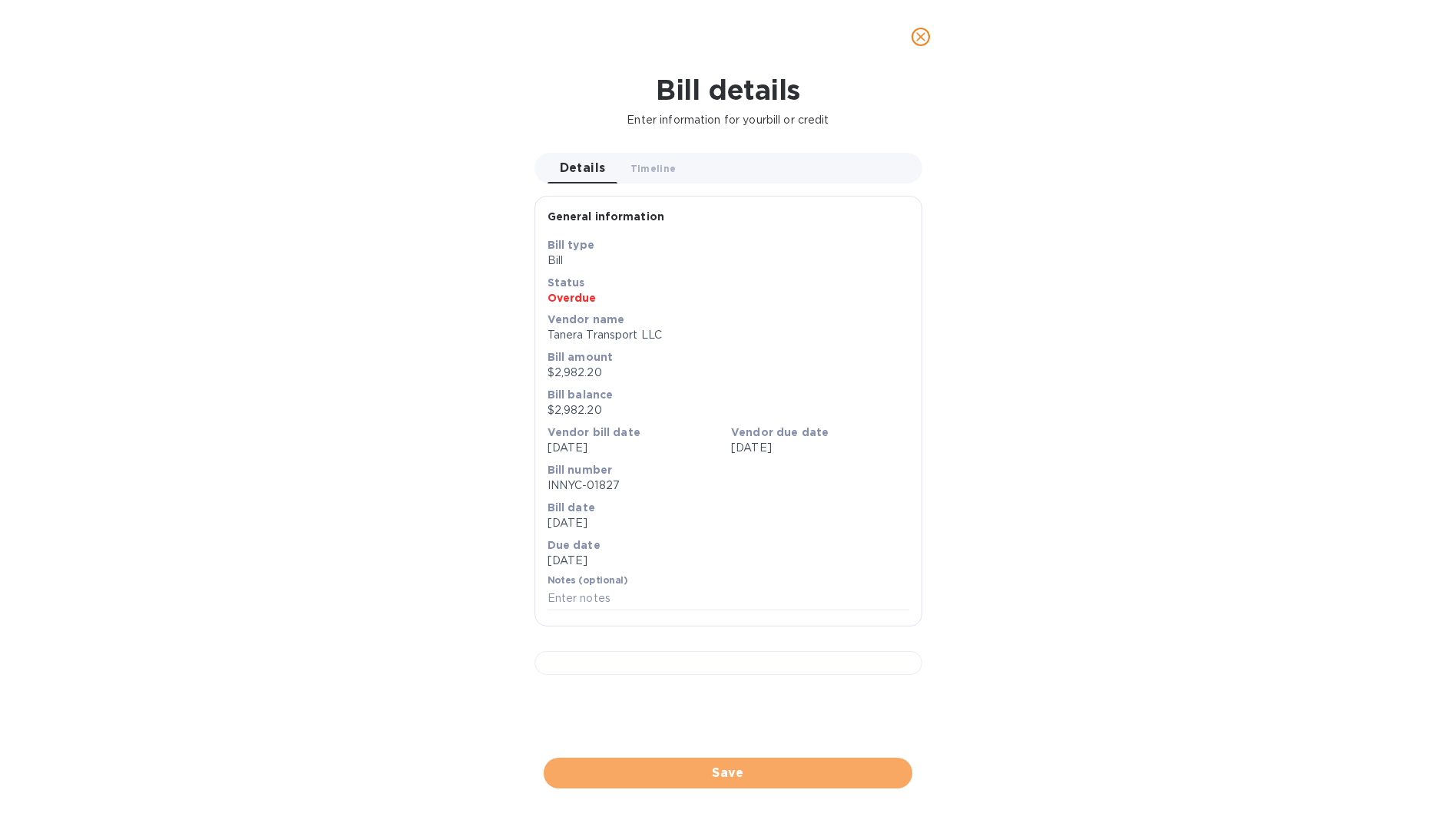
click at [825, 765] on span "Save" at bounding box center [727, 773] width 344 height 18
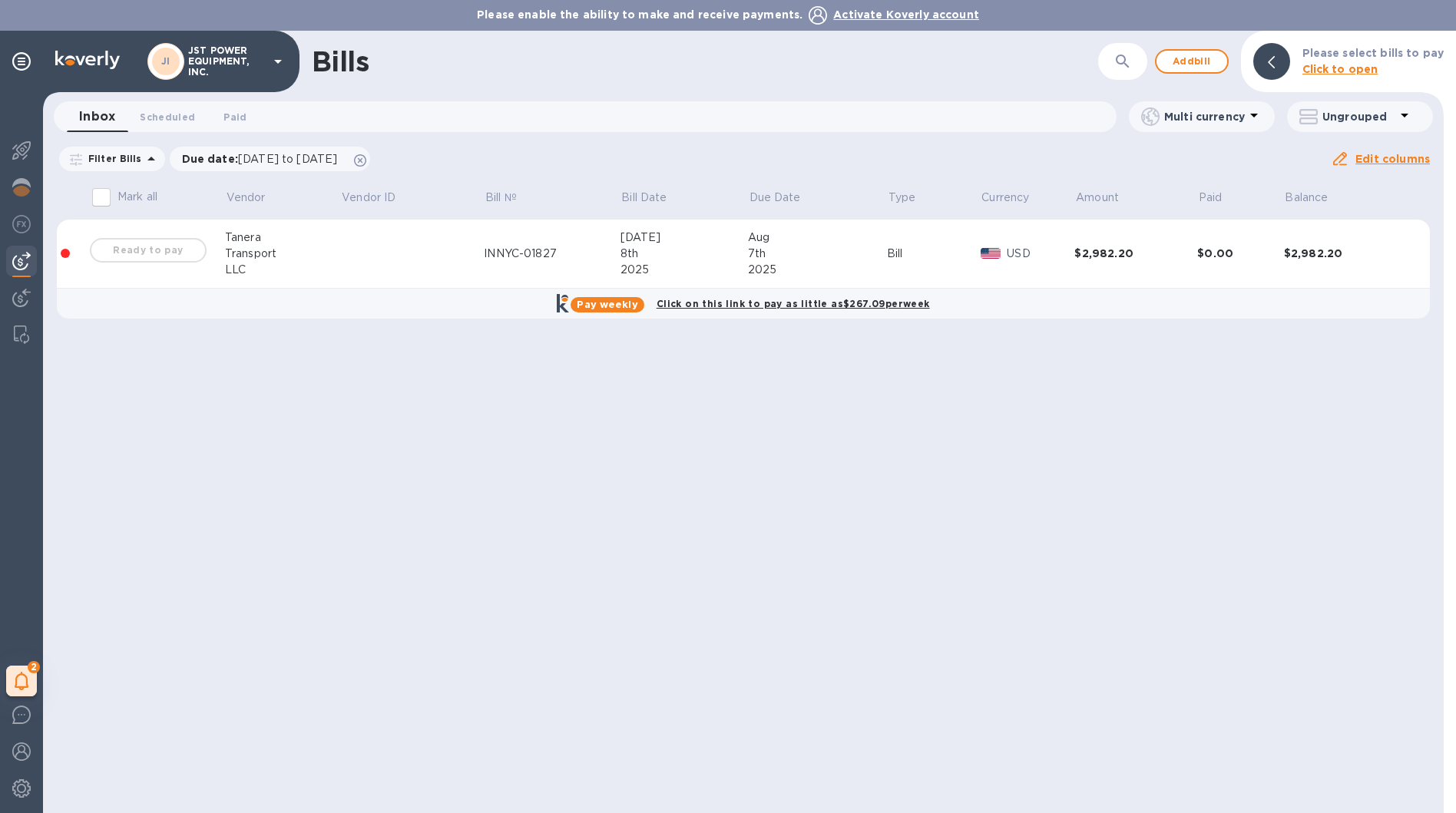
drag, startPoint x: 191, startPoint y: 241, endPoint x: 178, endPoint y: 243, distance: 13.2
click at [179, 243] on div "Ready to pay" at bounding box center [148, 251] width 123 height 31
click at [122, 244] on div "Ready to pay" at bounding box center [148, 251] width 123 height 31
click at [99, 197] on input "Mark all" at bounding box center [101, 197] width 32 height 32
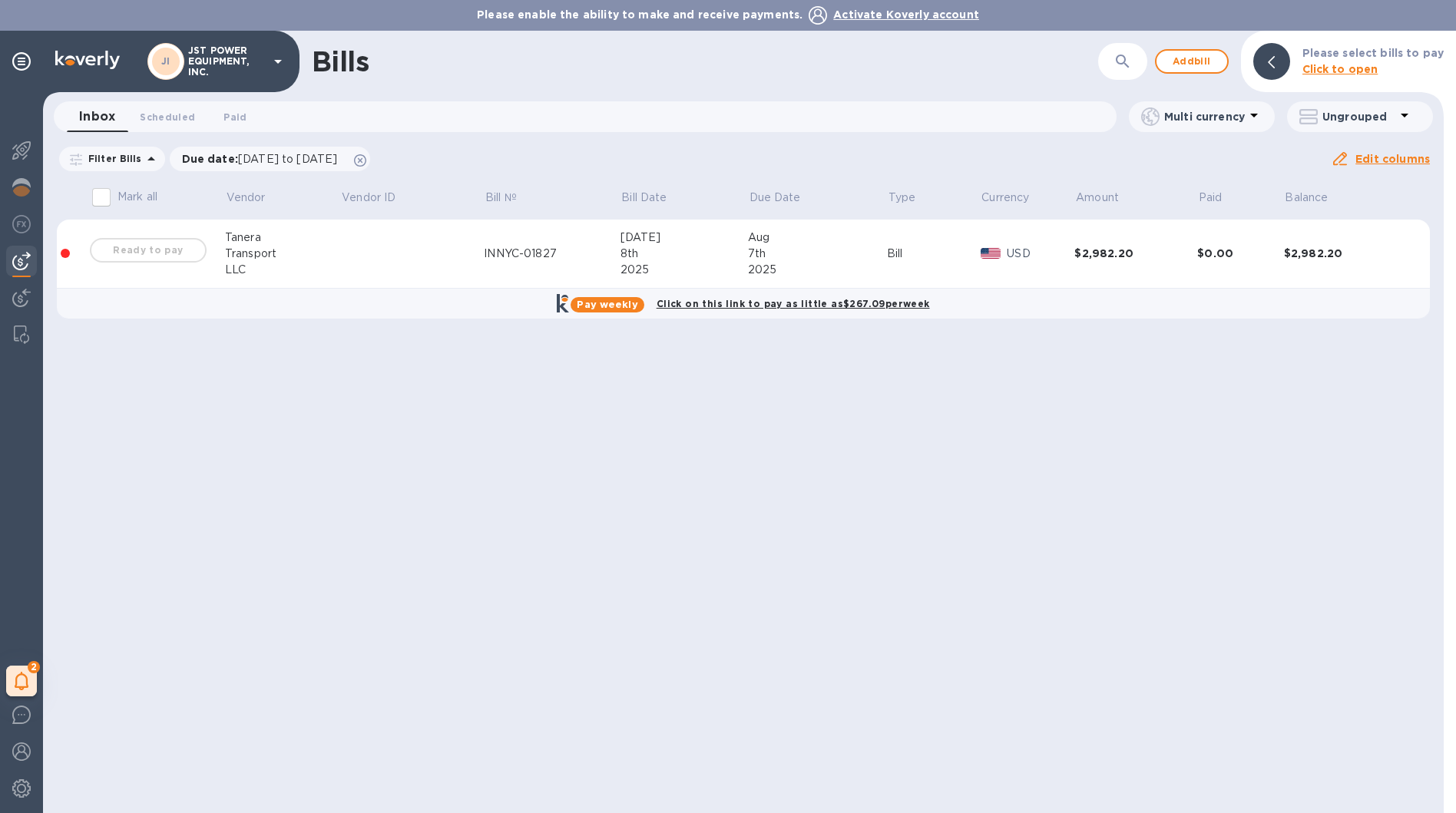
click at [99, 197] on input "Mark all" at bounding box center [101, 197] width 32 height 32
checkbox input "false"
click at [100, 265] on div "Ready to pay" at bounding box center [148, 251] width 123 height 31
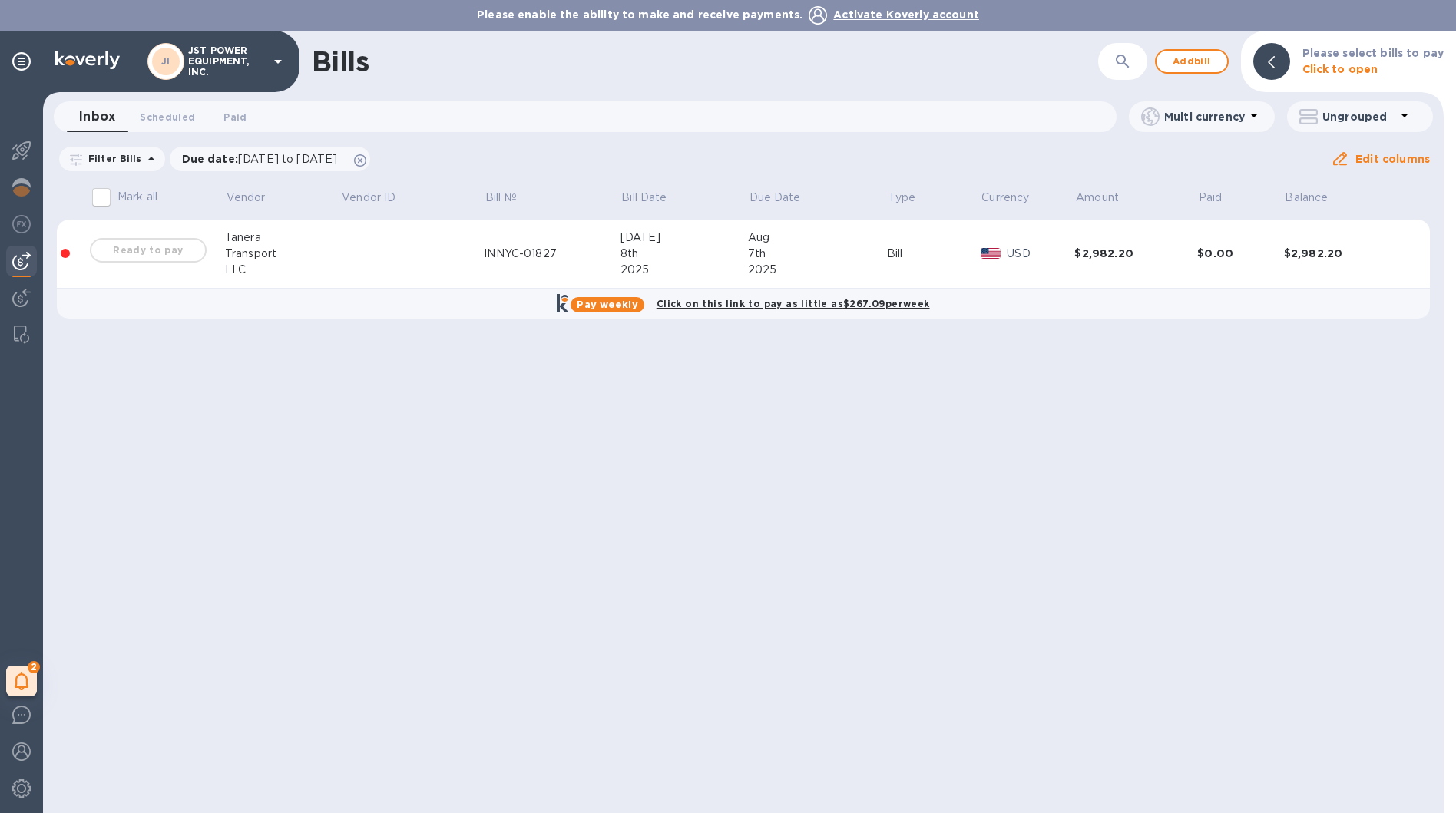
click at [137, 249] on div "Ready to pay" at bounding box center [148, 251] width 123 height 31
drag, startPoint x: 137, startPoint y: 249, endPoint x: 81, endPoint y: 252, distance: 56.1
click at [81, 252] on tr "Ready to pay Tanera Transport LLC INNYC-01827 [DATE] [DATE] Bill USD $2,982.20 …" at bounding box center [743, 254] width 1373 height 69
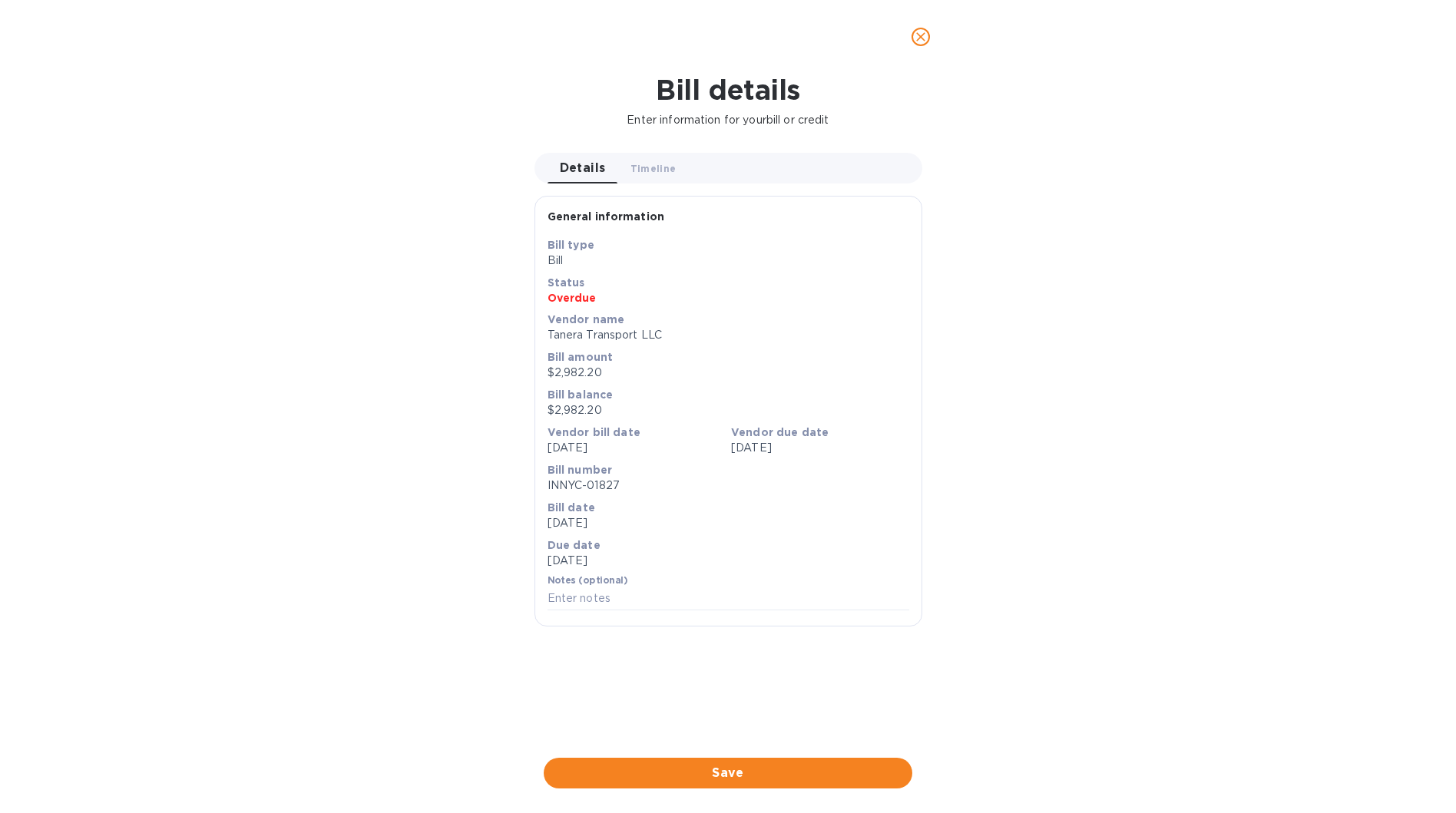
drag, startPoint x: 81, startPoint y: 252, endPoint x: 61, endPoint y: 254, distance: 20.1
click at [61, 254] on div "Bill details Enter information for your bill or credit Details 0 Timeline 0 Gen…" at bounding box center [728, 443] width 1456 height 739
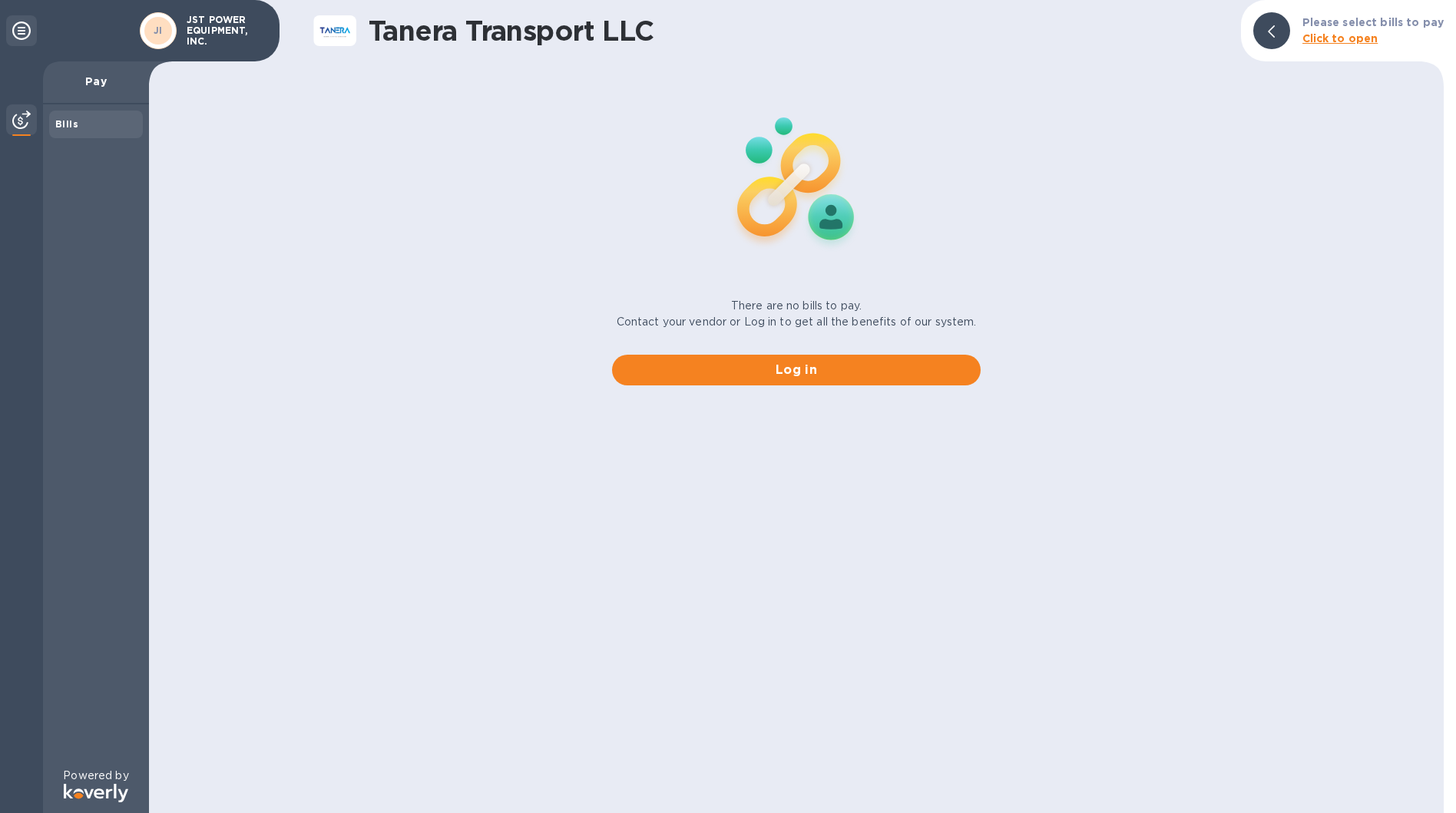
click at [690, 381] on button "Log in" at bounding box center [796, 370] width 368 height 31
